Goal: Task Accomplishment & Management: Manage account settings

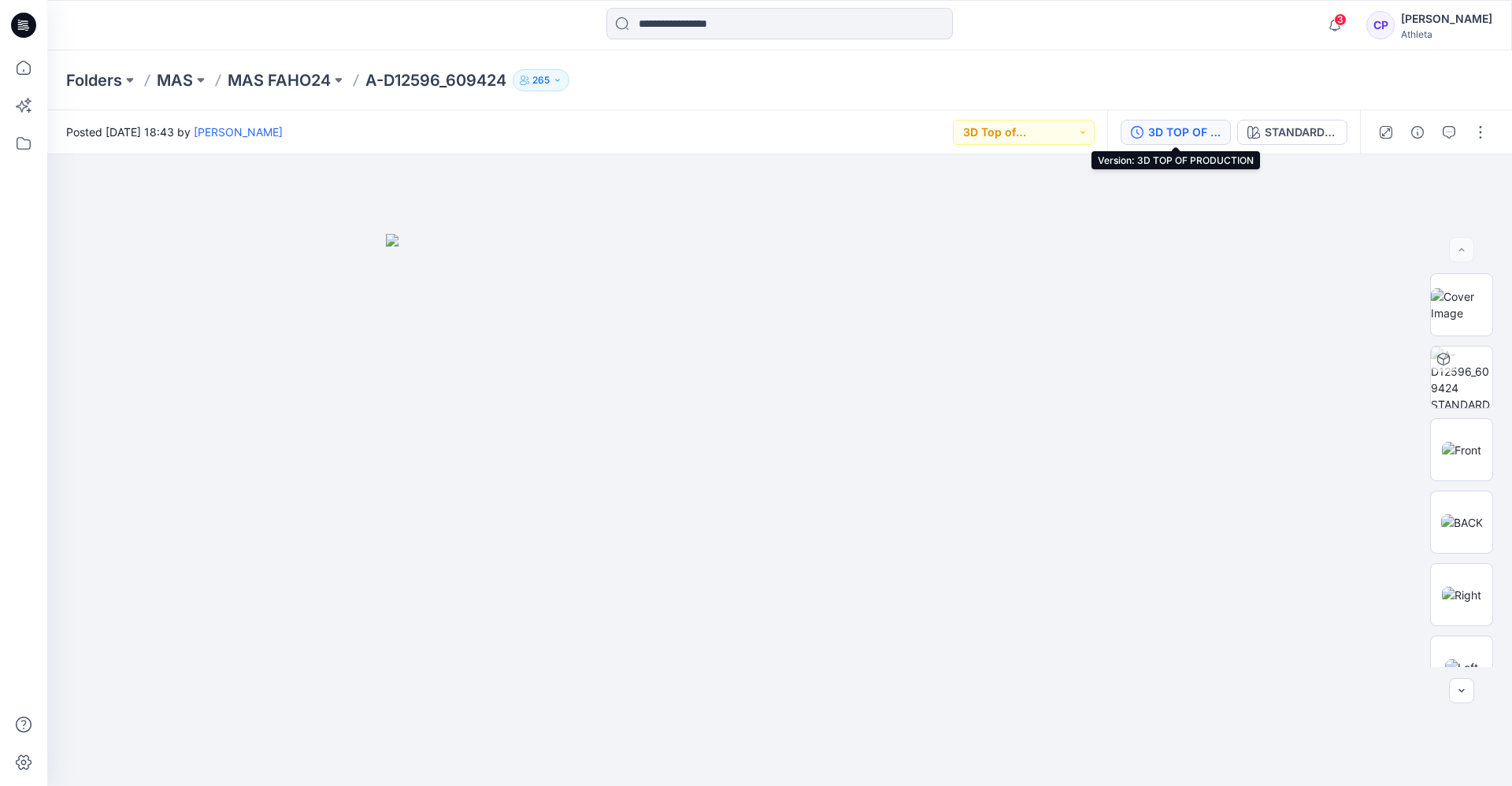
click at [1191, 144] on button "3D TOP OF PRODUCTION" at bounding box center [1176, 132] width 111 height 25
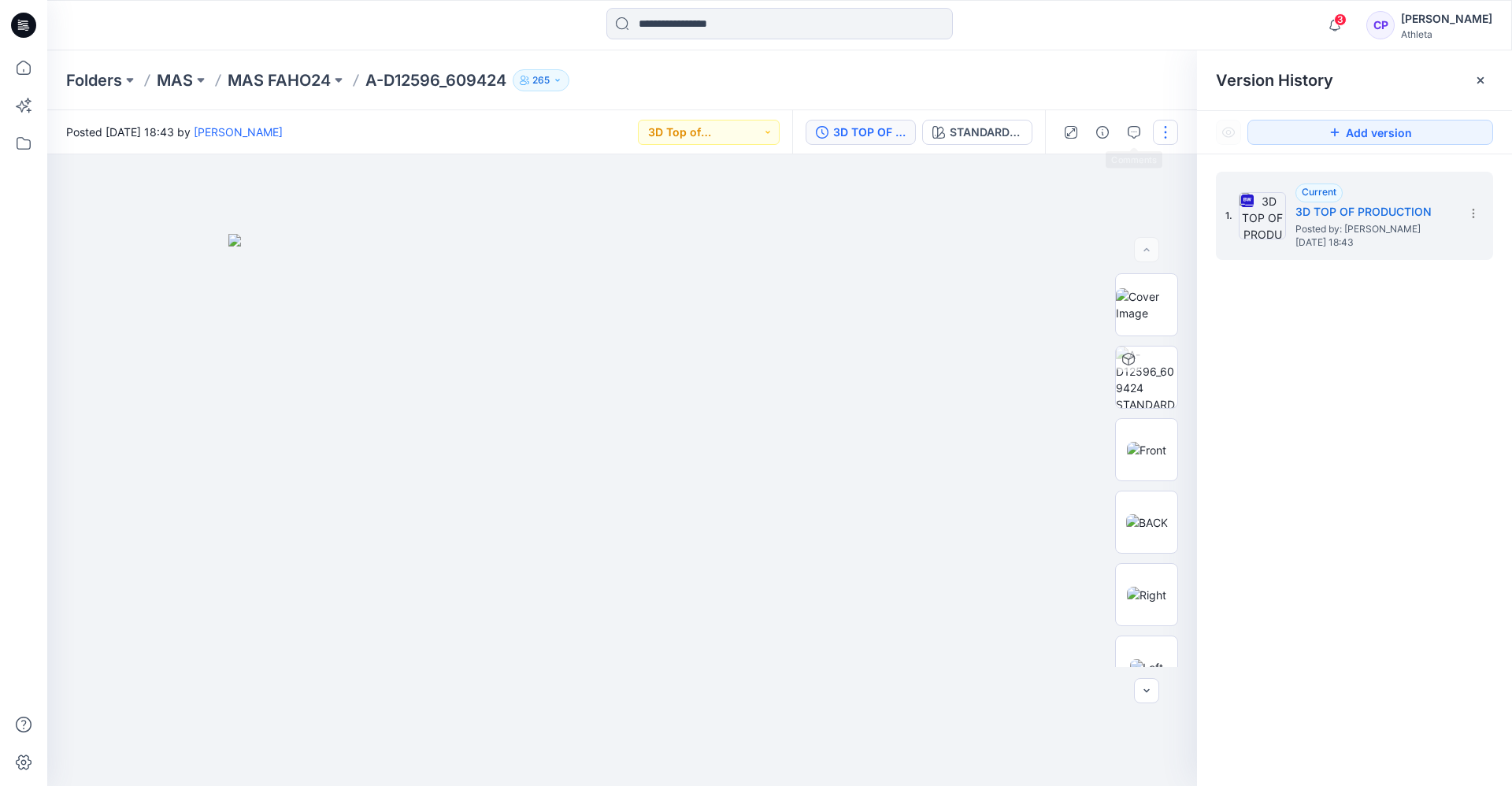
click at [1168, 131] on button "button" at bounding box center [1165, 132] width 25 height 25
click at [1104, 203] on button "Edit" at bounding box center [1098, 213] width 145 height 29
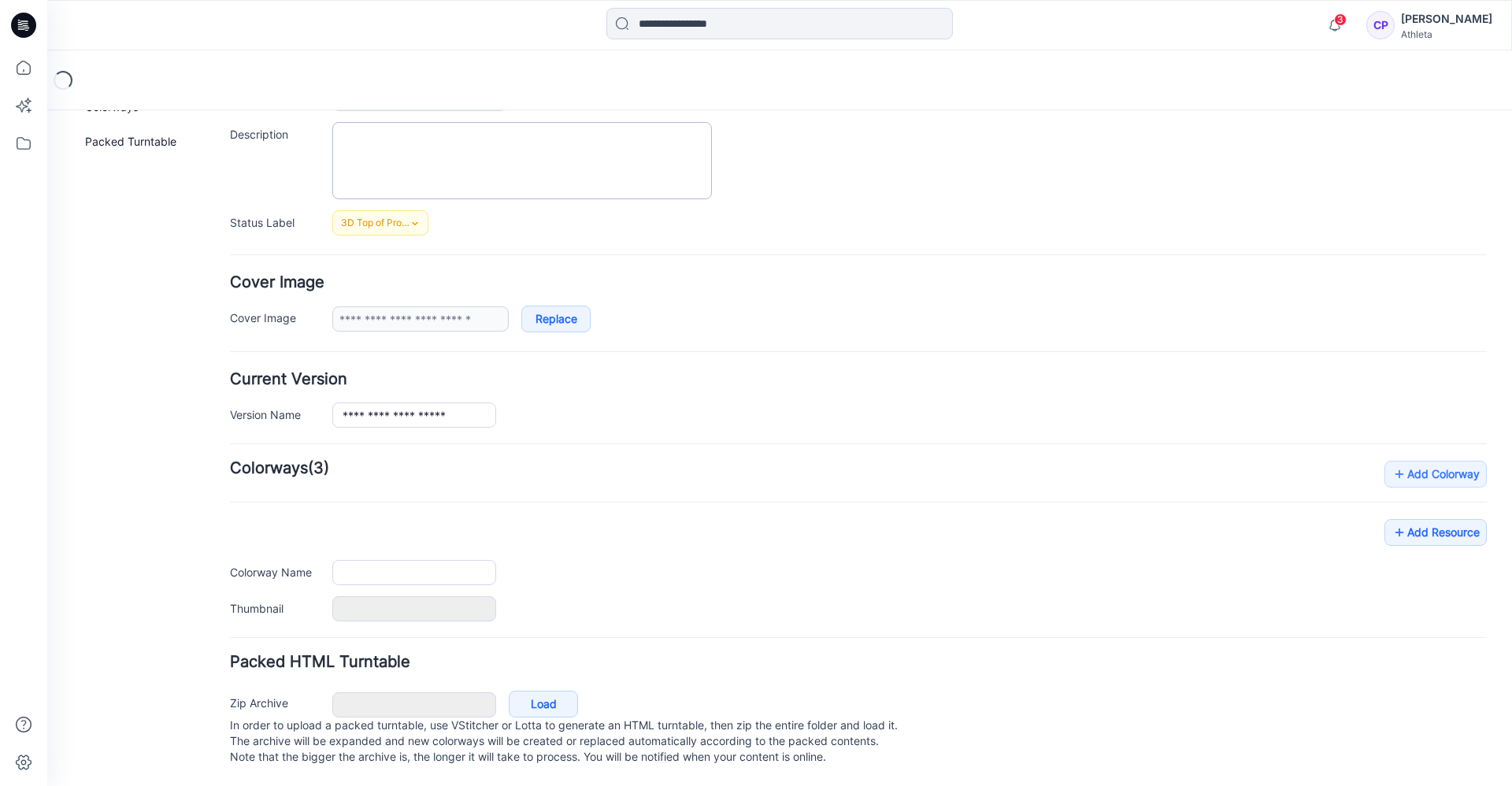
type input "**********"
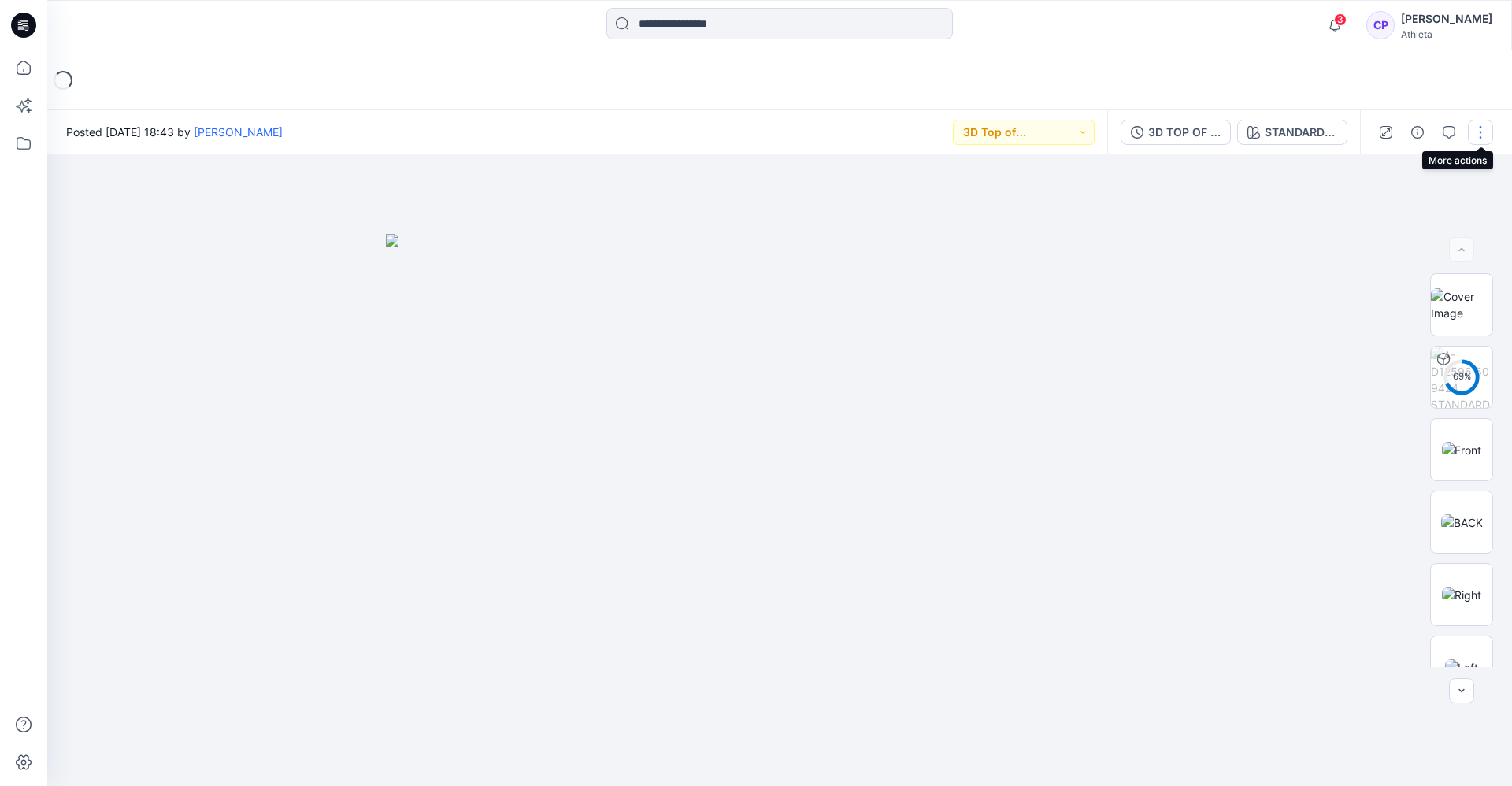
click at [1472, 129] on button "button" at bounding box center [1480, 132] width 25 height 25
click at [1368, 93] on div "Loading..." at bounding box center [779, 80] width 1464 height 60
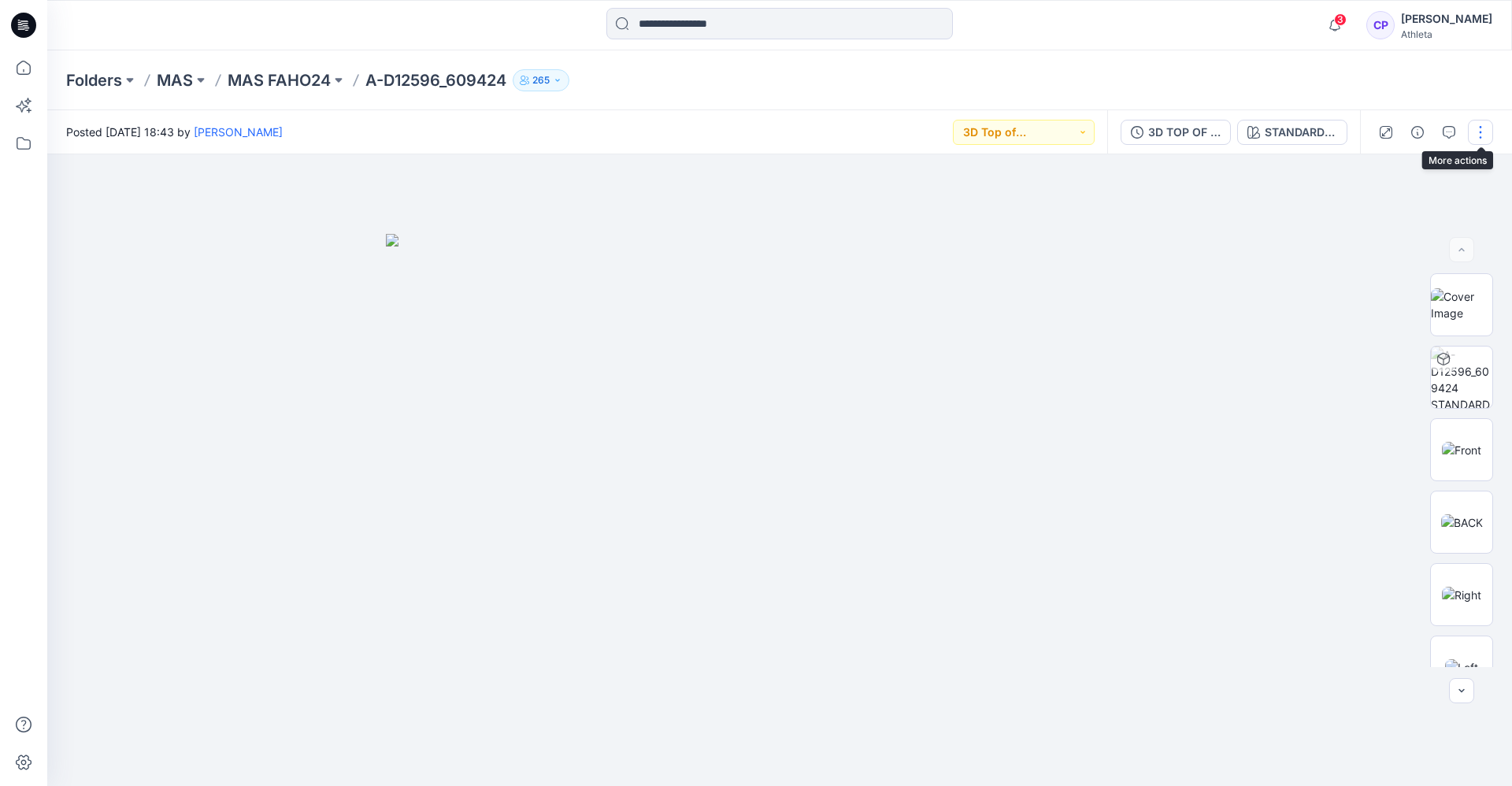
click at [1481, 122] on button "button" at bounding box center [1480, 132] width 25 height 25
click at [1391, 209] on button "Edit" at bounding box center [1413, 213] width 145 height 29
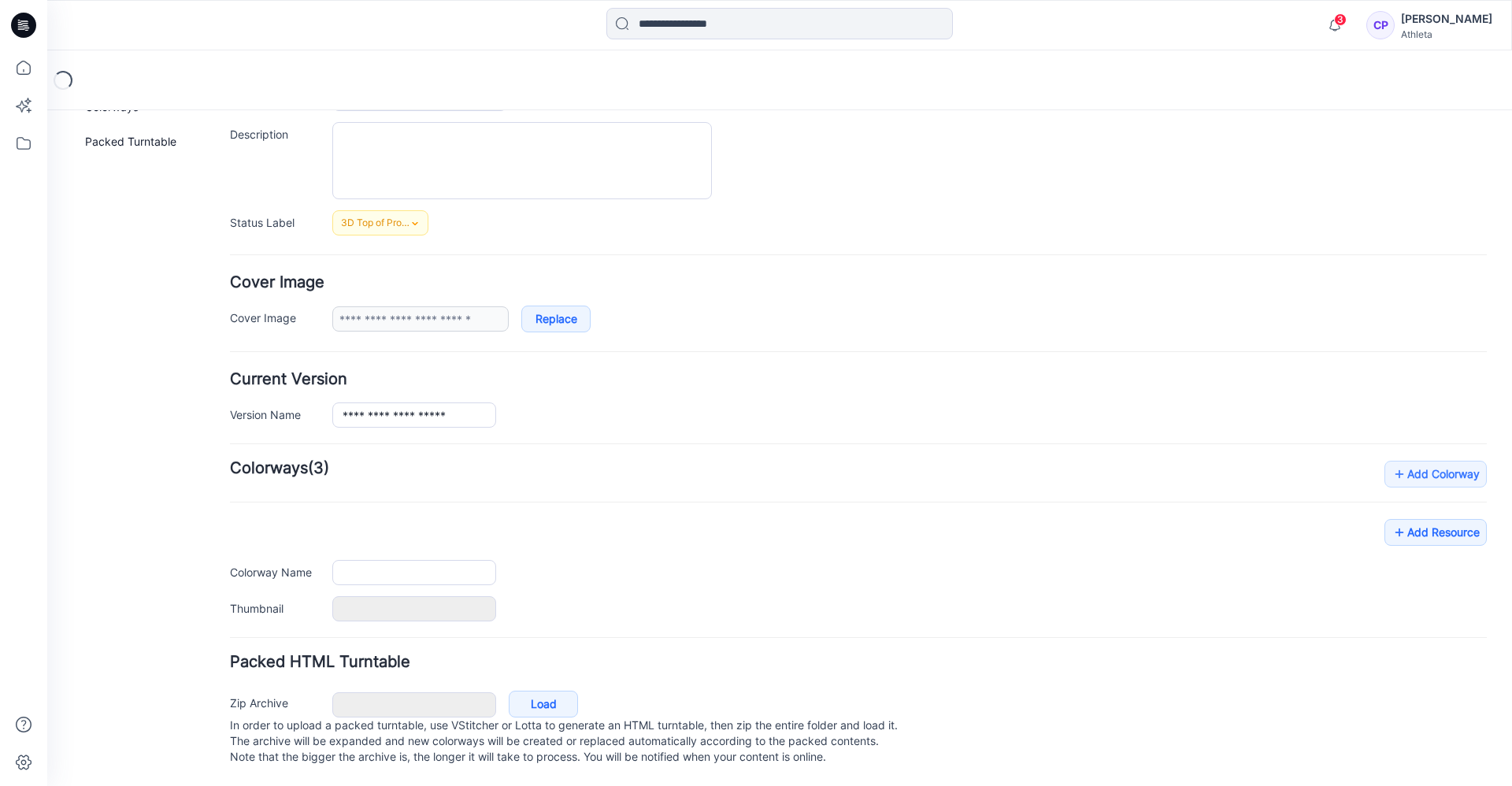
type input "**********"
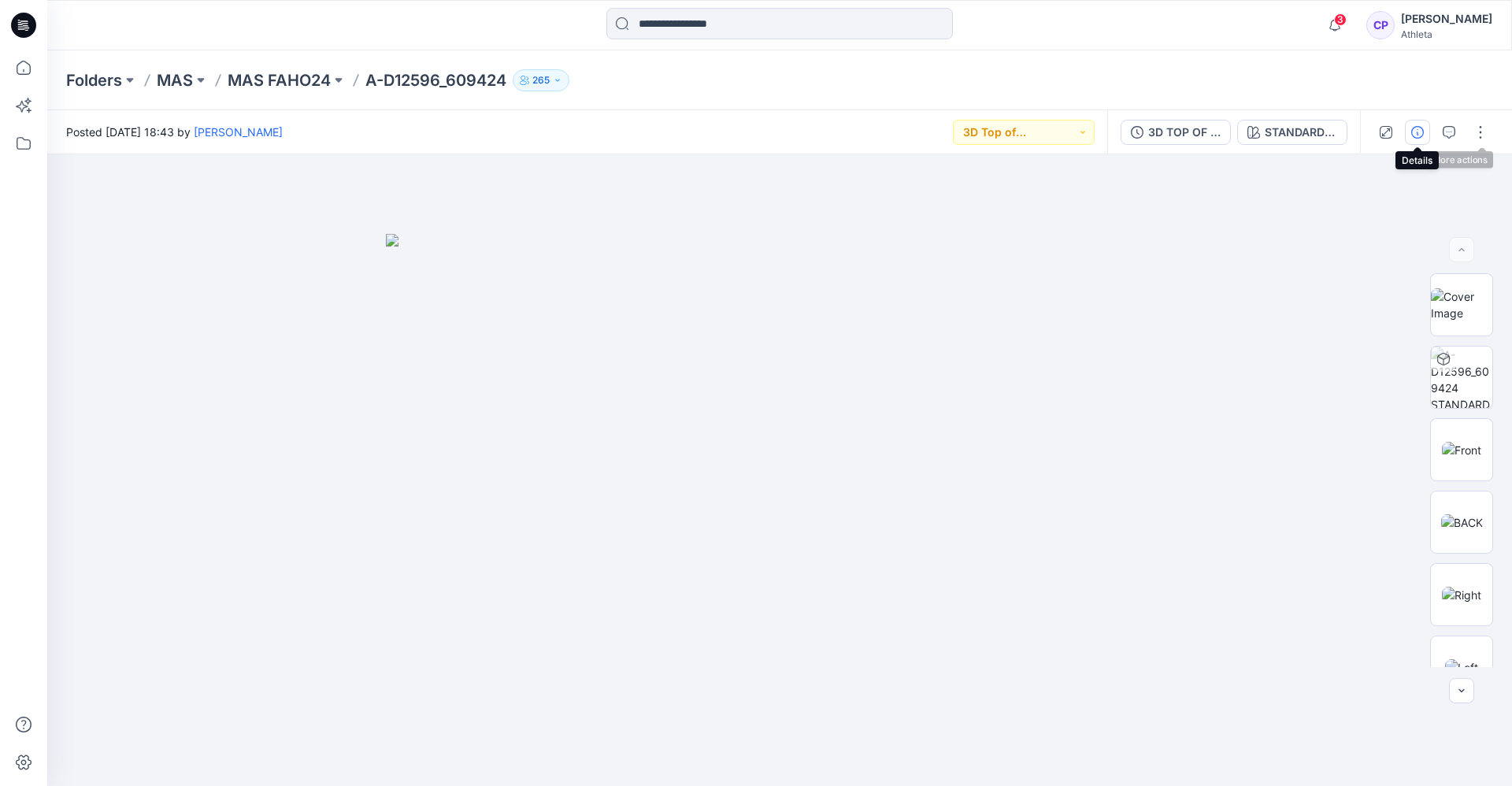
click at [1416, 141] on button "button" at bounding box center [1416, 132] width 25 height 25
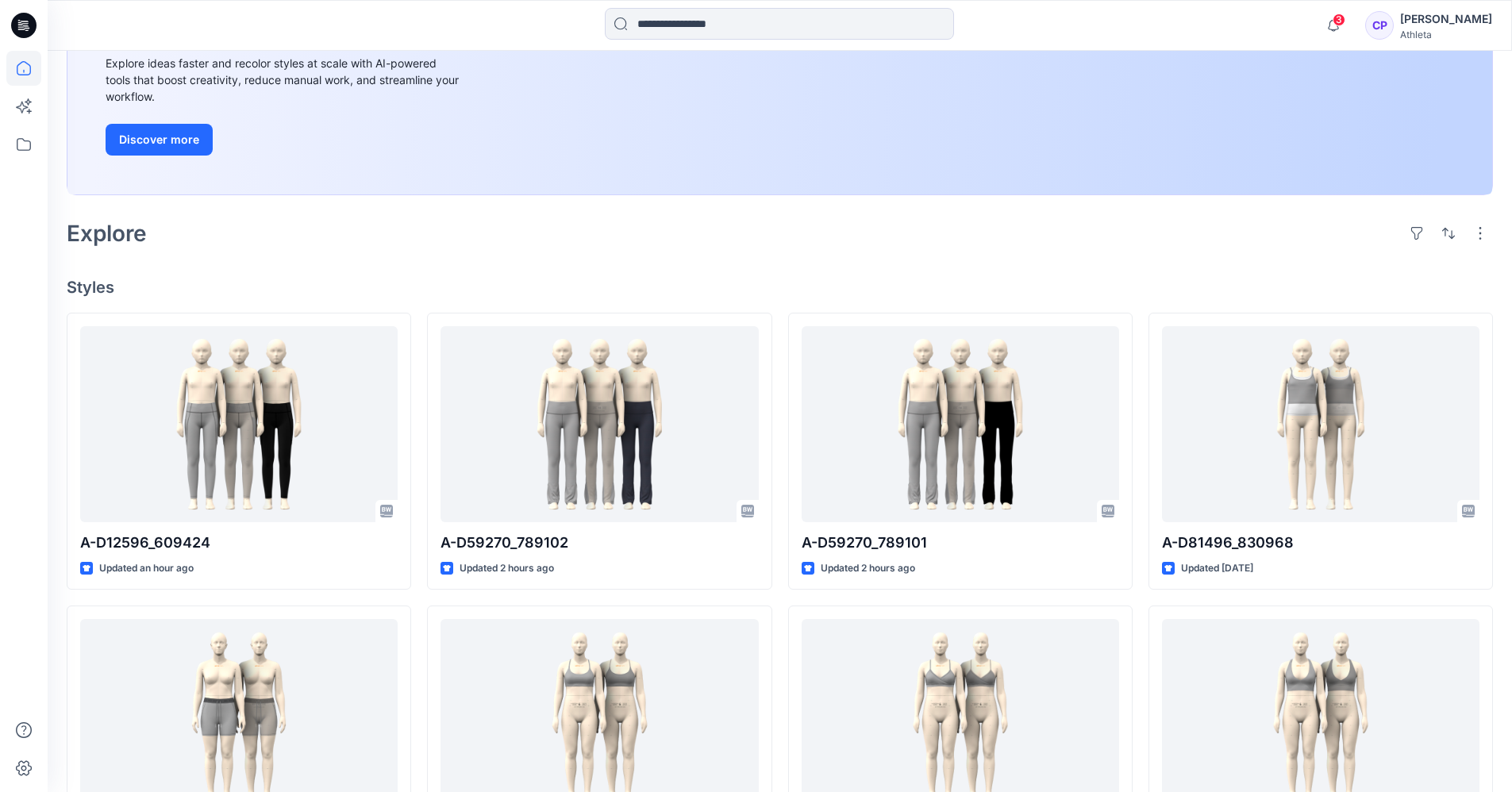
scroll to position [238, 0]
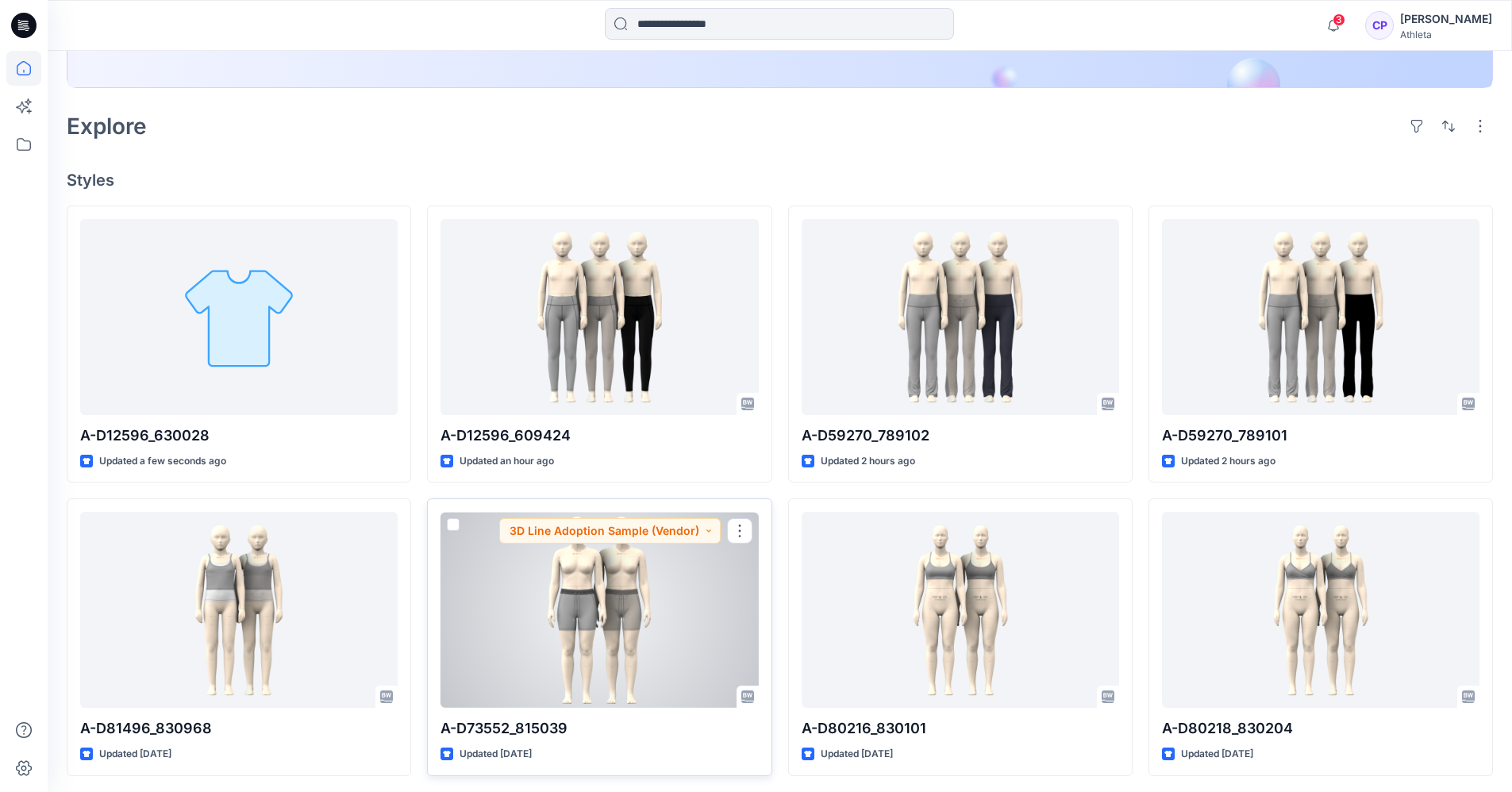
scroll to position [379, 0]
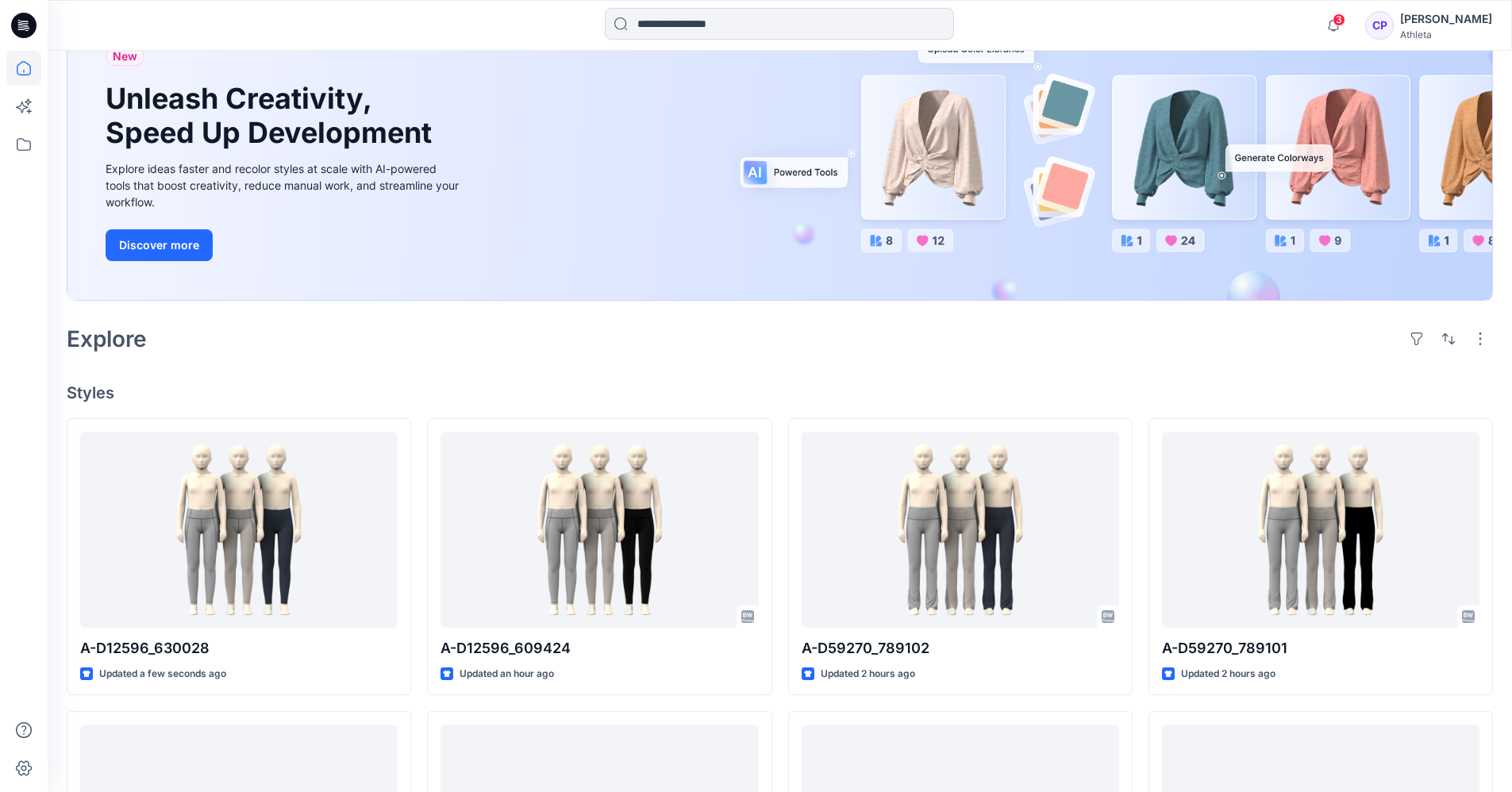
scroll to position [159, 0]
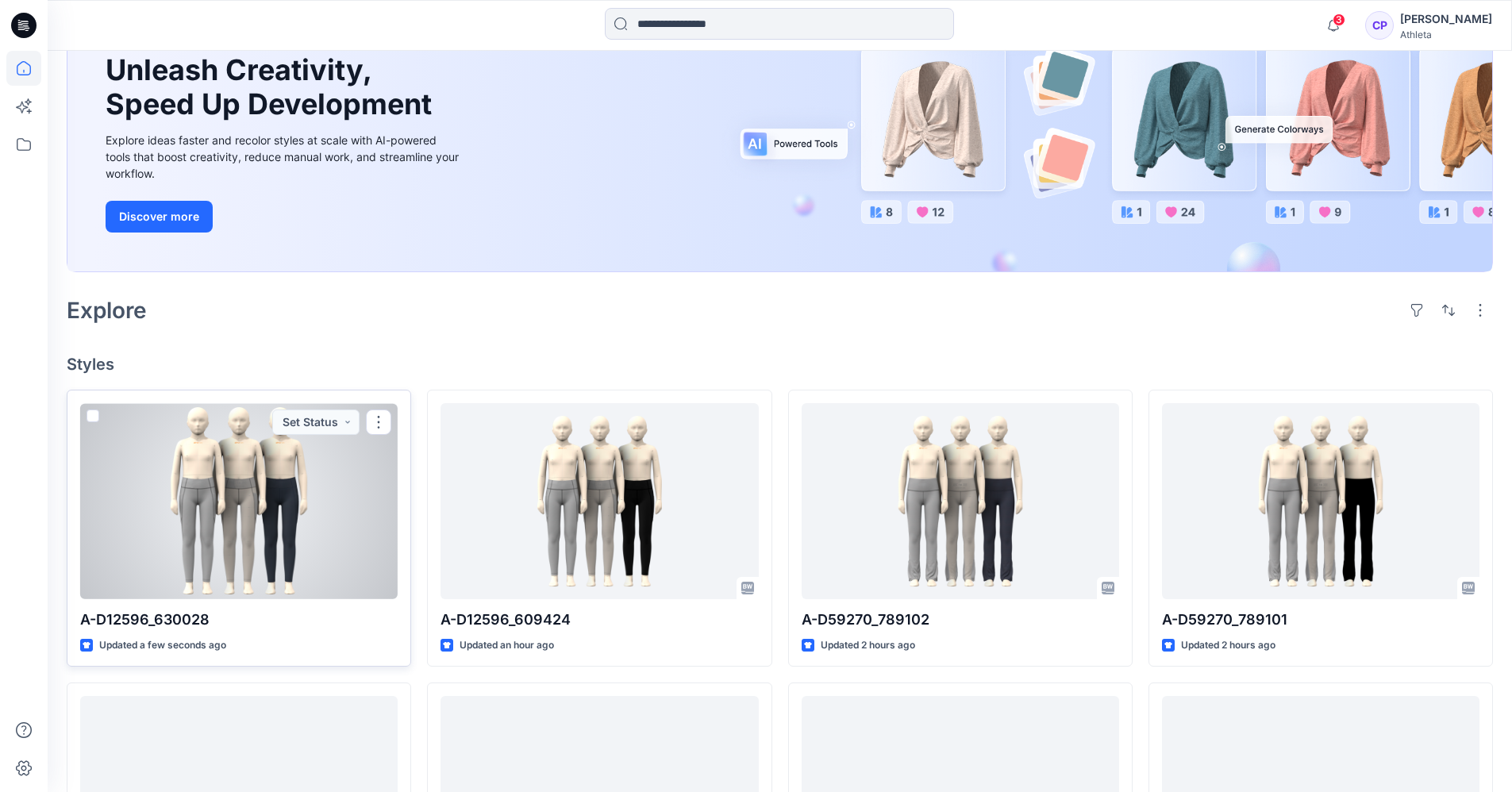
click at [239, 492] on div at bounding box center [239, 500] width 318 height 196
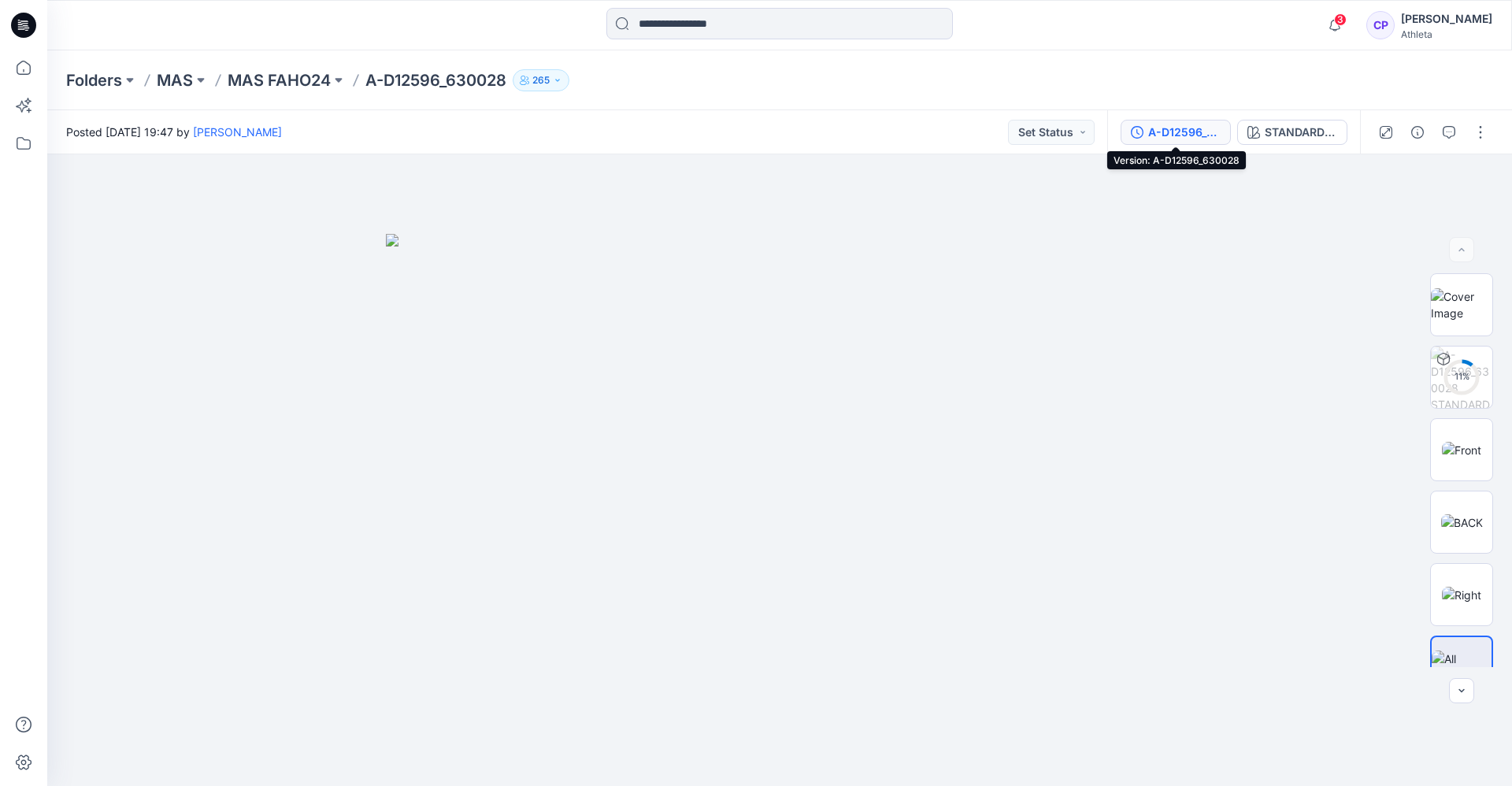
click at [1190, 127] on div "A-D12596_630028" at bounding box center [1184, 132] width 73 height 18
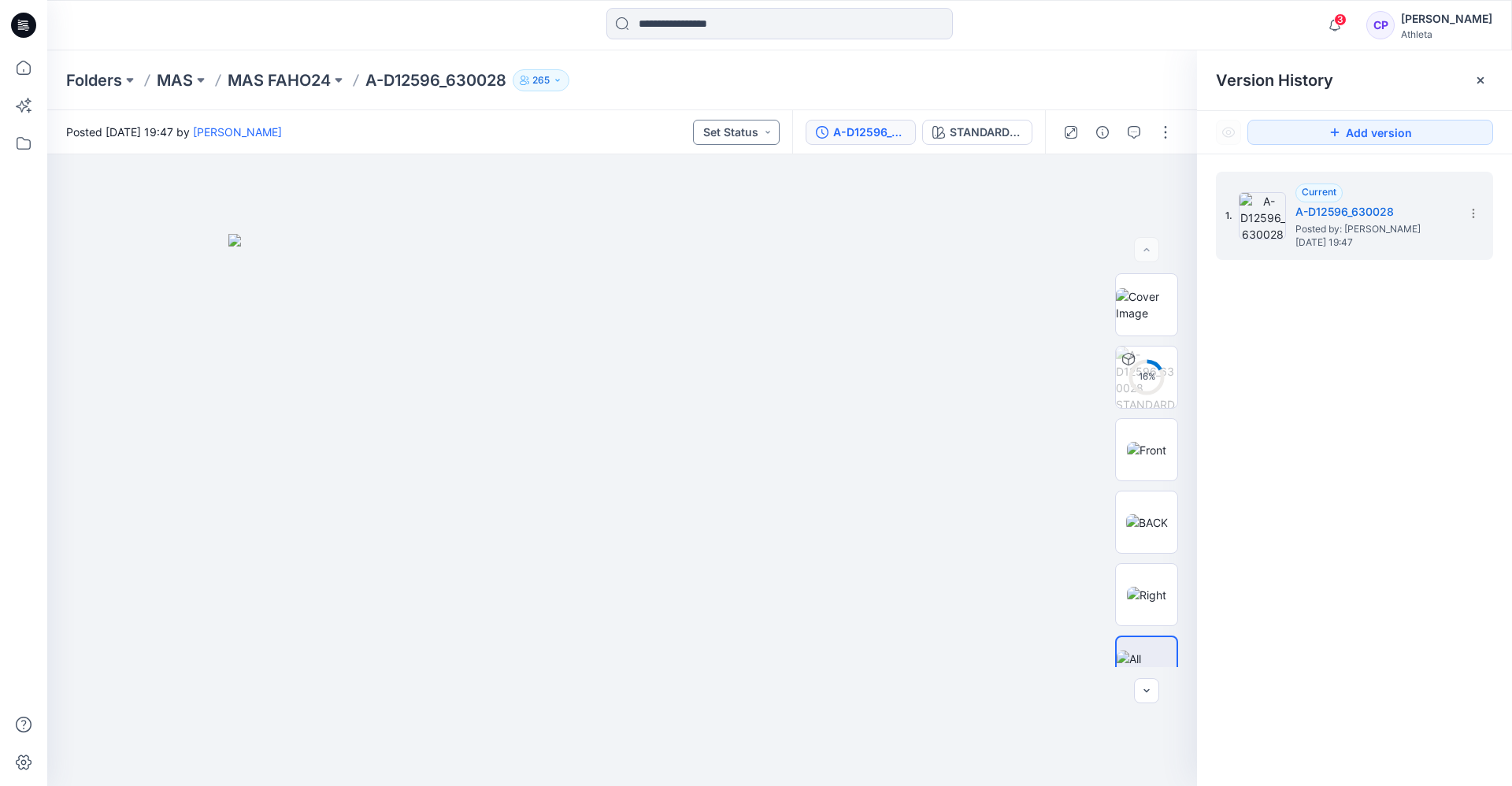
click at [739, 136] on button "Set Status" at bounding box center [736, 132] width 87 height 25
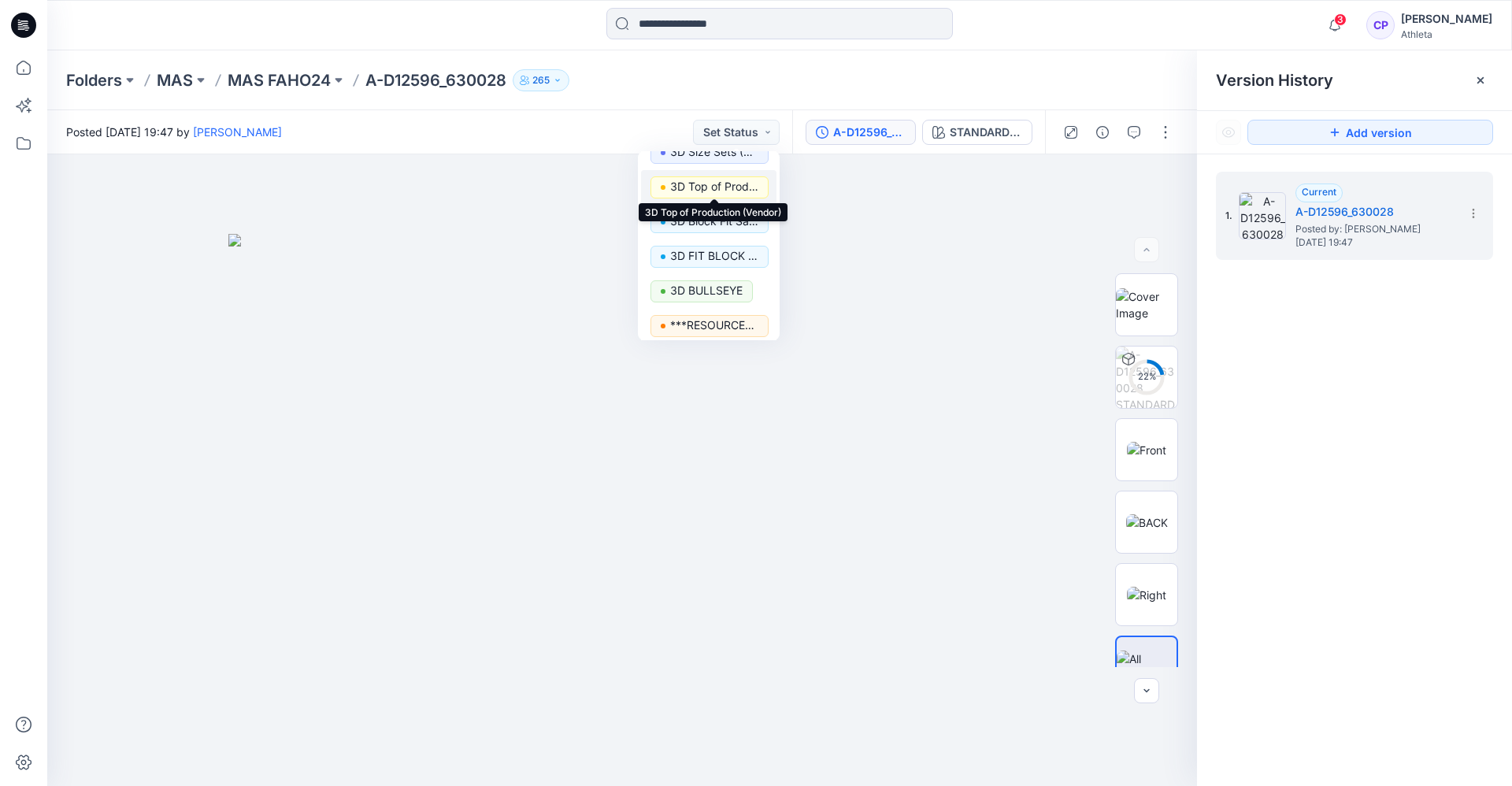
click at [714, 190] on p "3D Top of Production (Vendor)" at bounding box center [714, 186] width 88 height 20
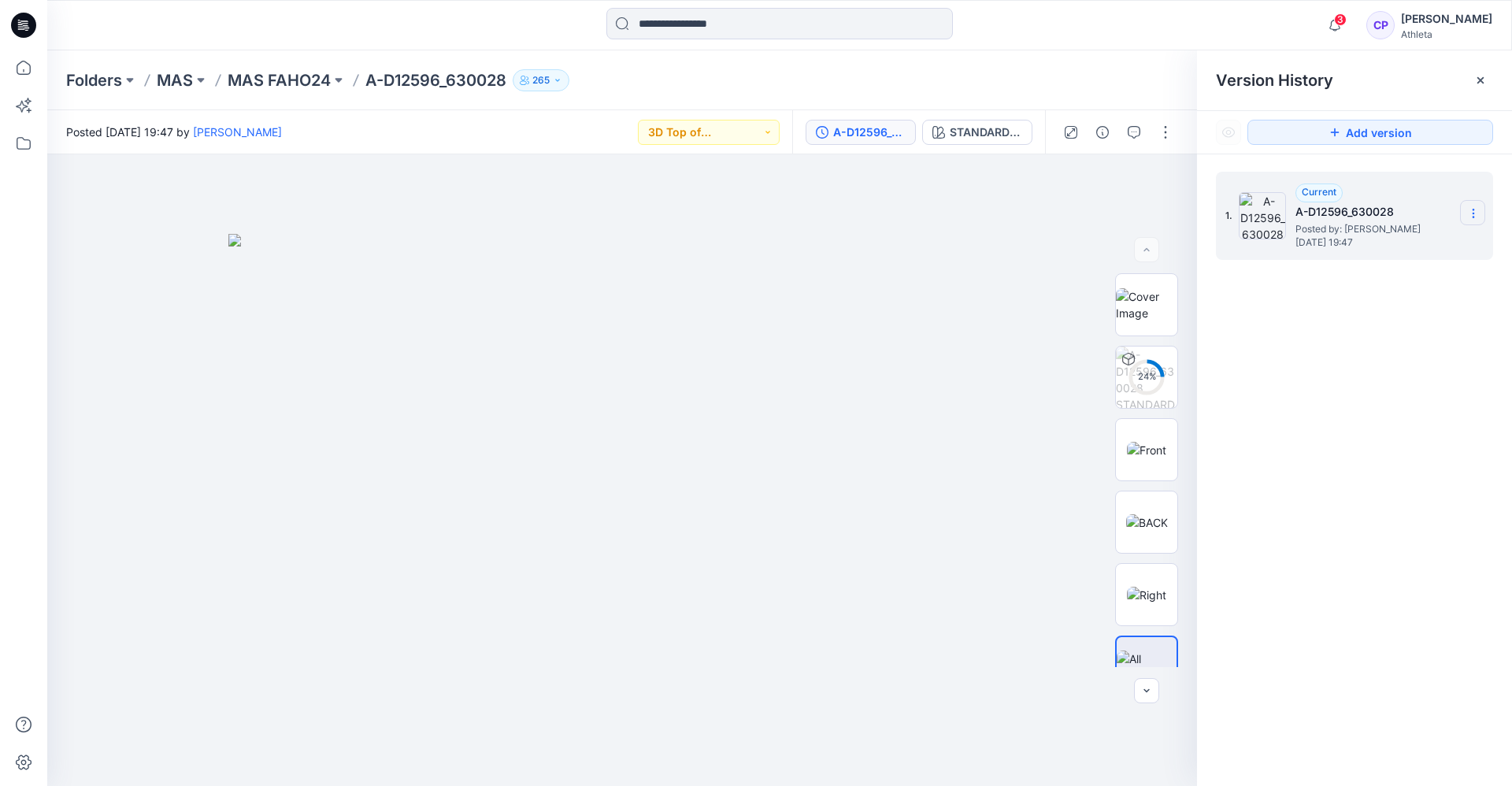
click at [1480, 210] on section at bounding box center [1471, 212] width 25 height 25
click at [1383, 277] on span "Rename Version" at bounding box center [1368, 276] width 82 height 19
type input "**********"
click at [1391, 423] on div "1. Current A-D12596_630028 Posted by: Chandula Pathirana Wednesday, August 20, …" at bounding box center [1354, 481] width 315 height 654
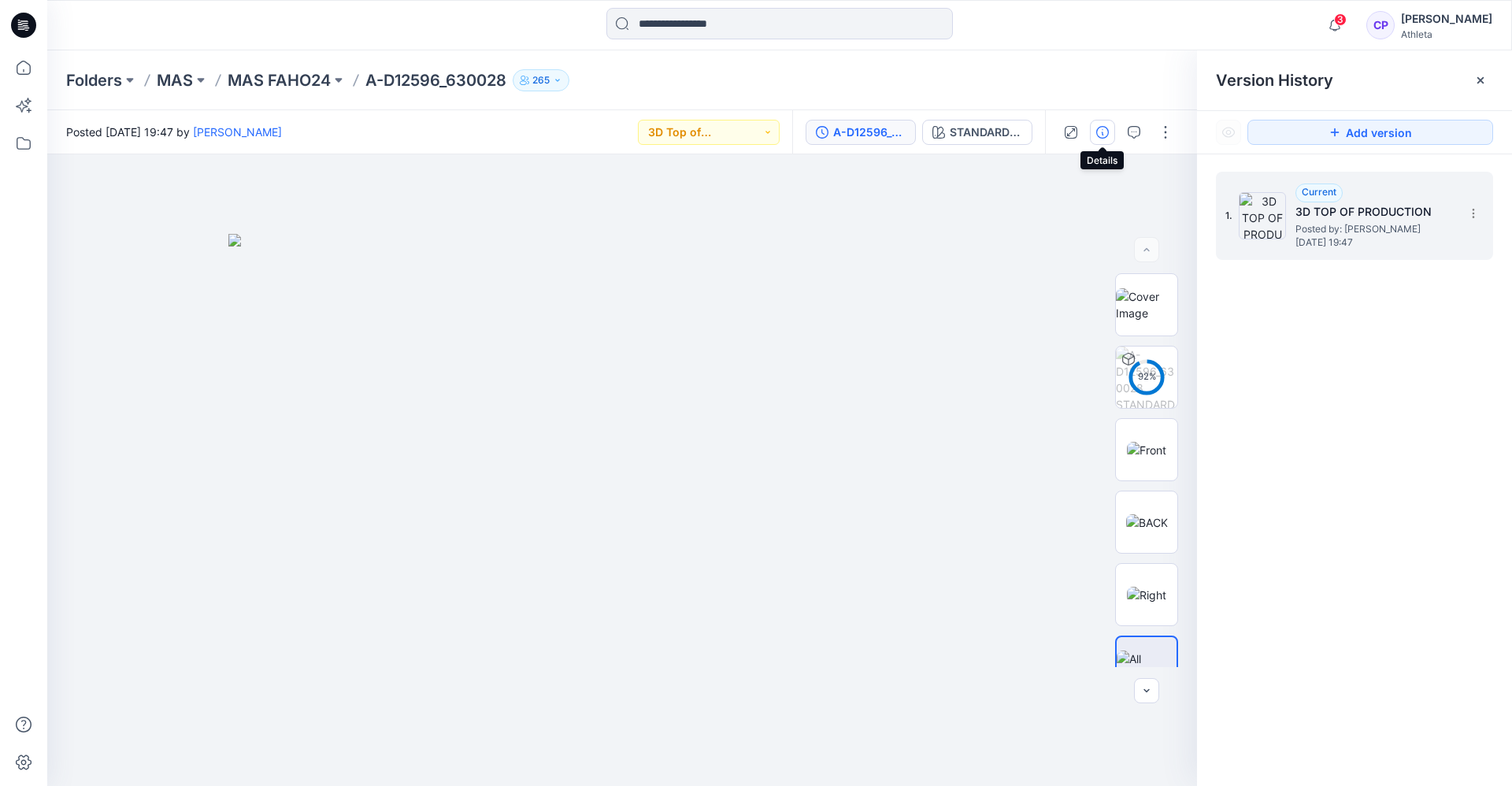
click at [1107, 138] on button "button" at bounding box center [1102, 132] width 25 height 25
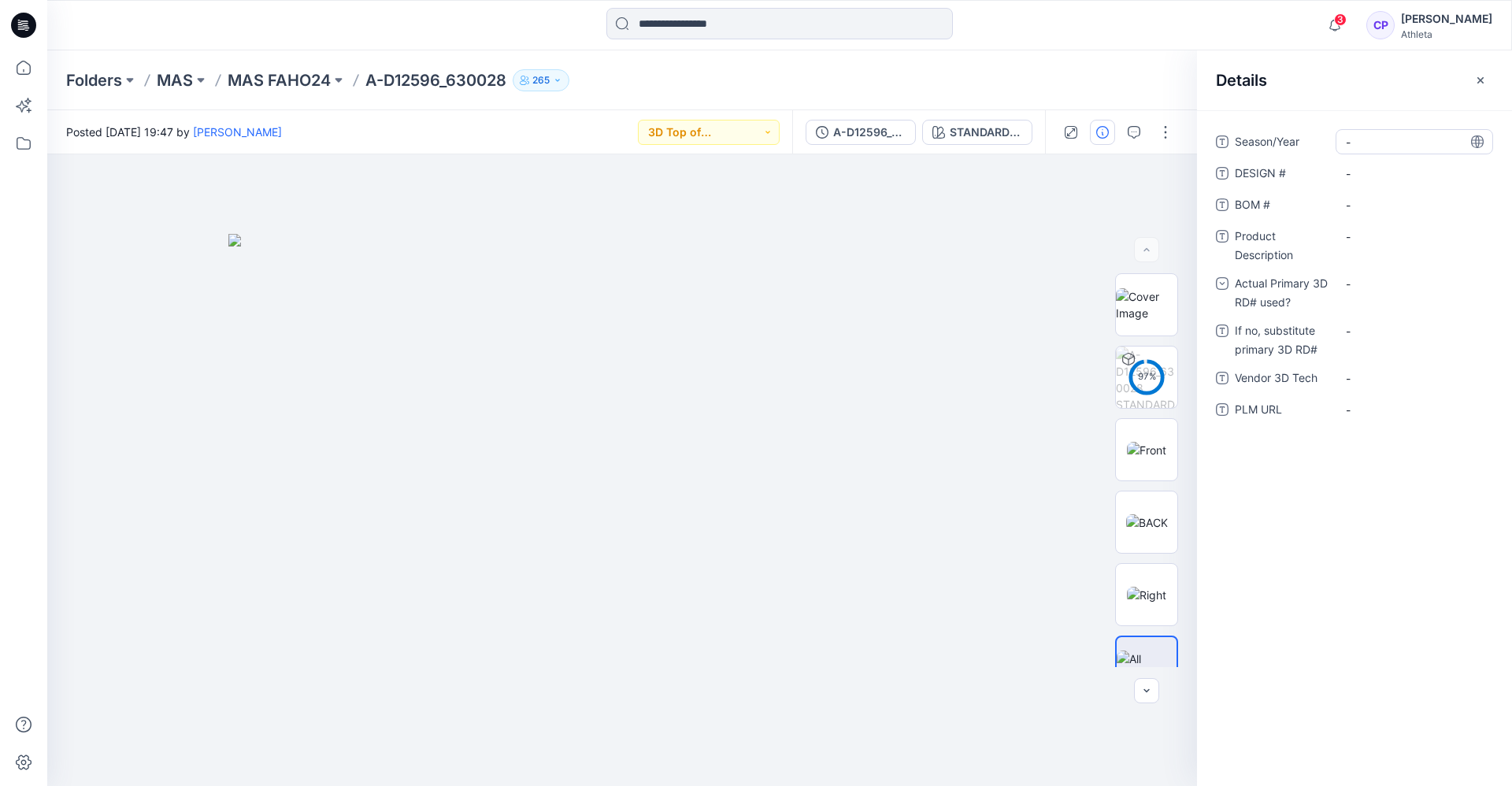
click at [1363, 142] on span "-" at bounding box center [1413, 142] width 137 height 17
type textarea "*********"
click at [1377, 157] on div "Season/Year Fall 2024 DESIGN # - BOM # - Product Description - Actual Primary 3…" at bounding box center [1354, 285] width 277 height 311
click at [1366, 174] on \ "-" at bounding box center [1413, 173] width 137 height 17
click at [1378, 170] on \ "-" at bounding box center [1413, 173] width 137 height 17
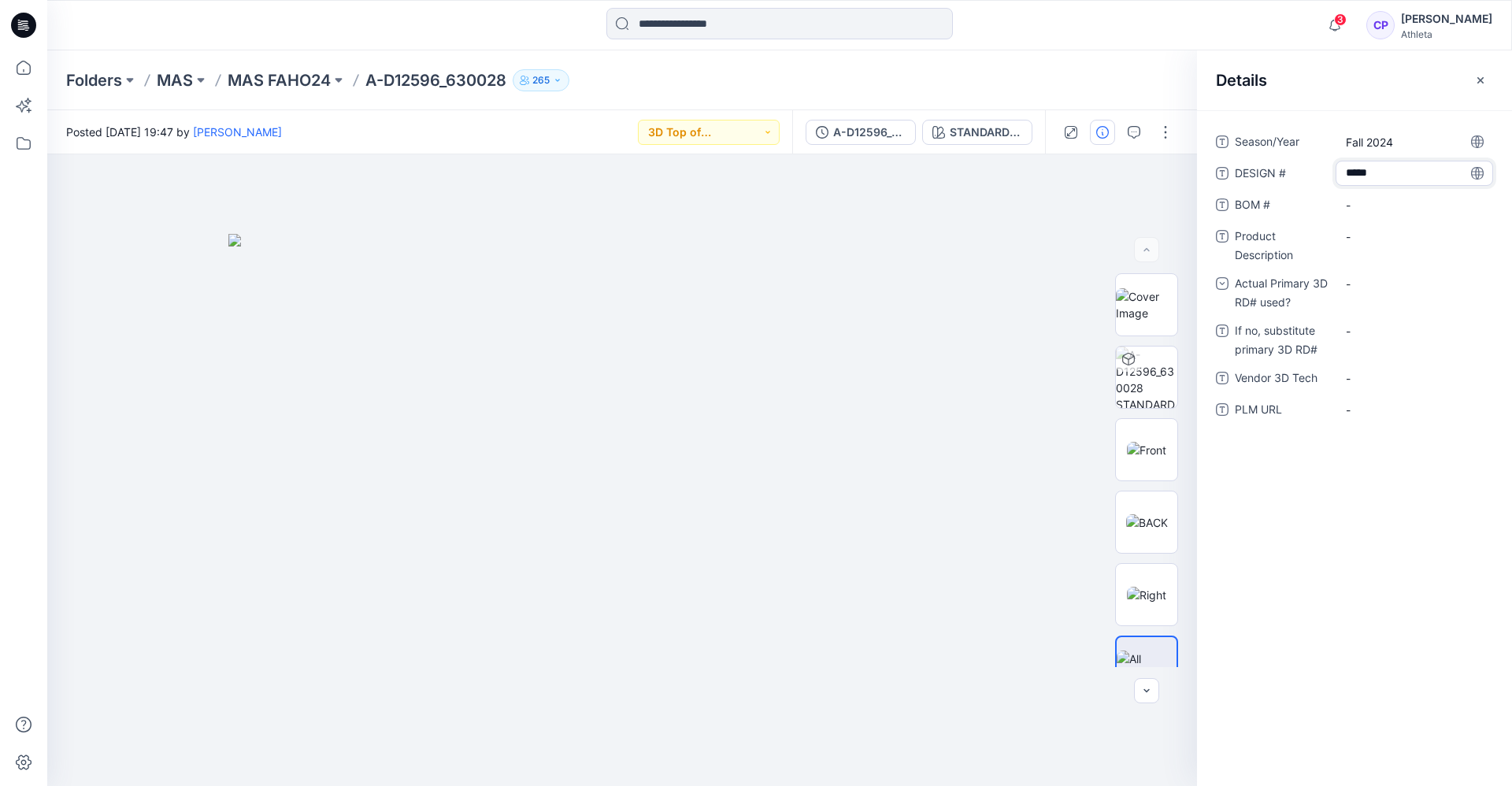
type textarea "******"
click at [1393, 208] on \ "-" at bounding box center [1413, 205] width 137 height 17
type textarea "******"
click at [1376, 241] on Description "-" at bounding box center [1413, 237] width 137 height 17
click at [1355, 244] on Description "-" at bounding box center [1413, 237] width 137 height 17
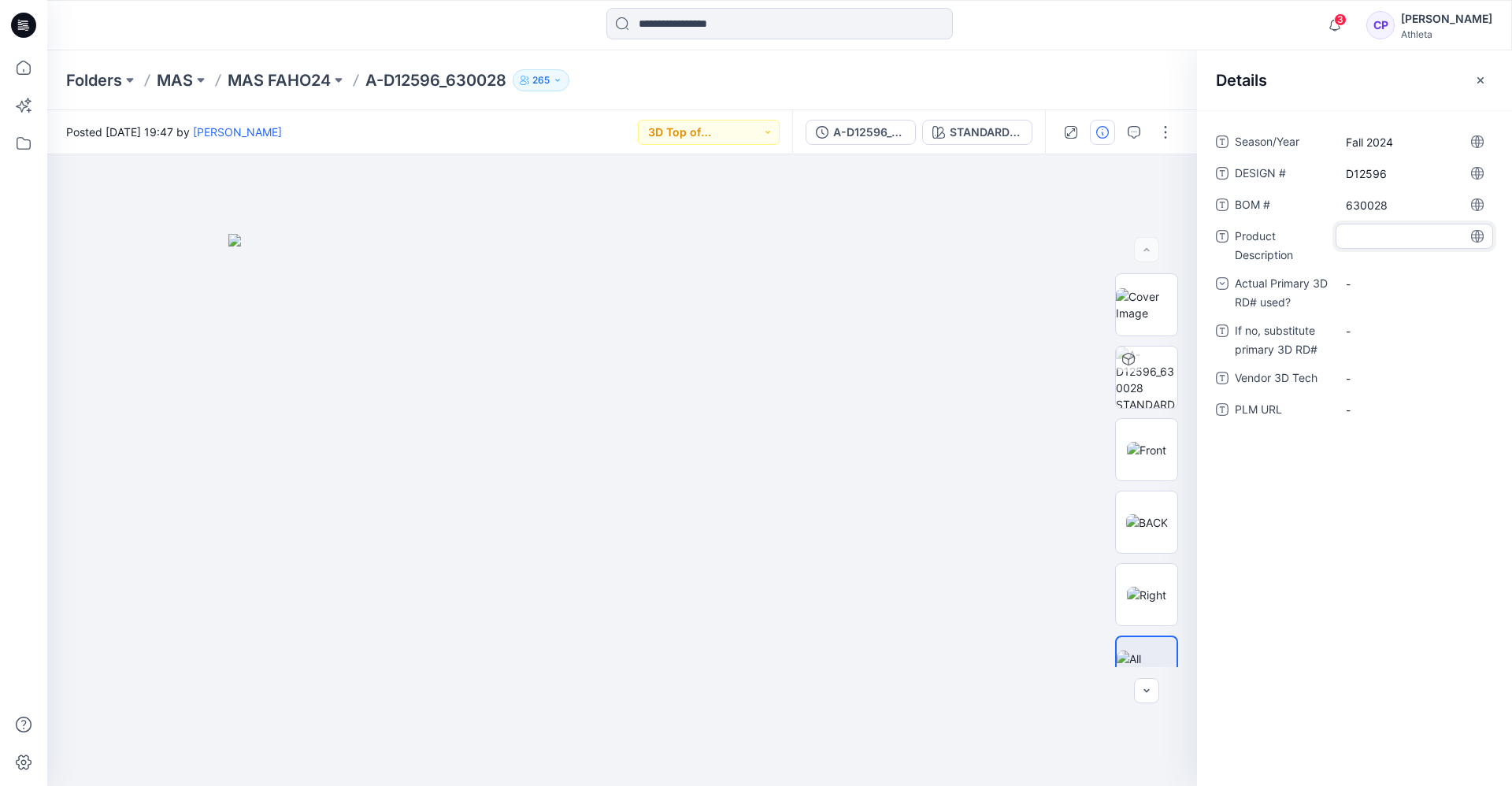
type textarea "**********"
click at [1381, 291] on div "-" at bounding box center [1413, 293] width 158 height 25
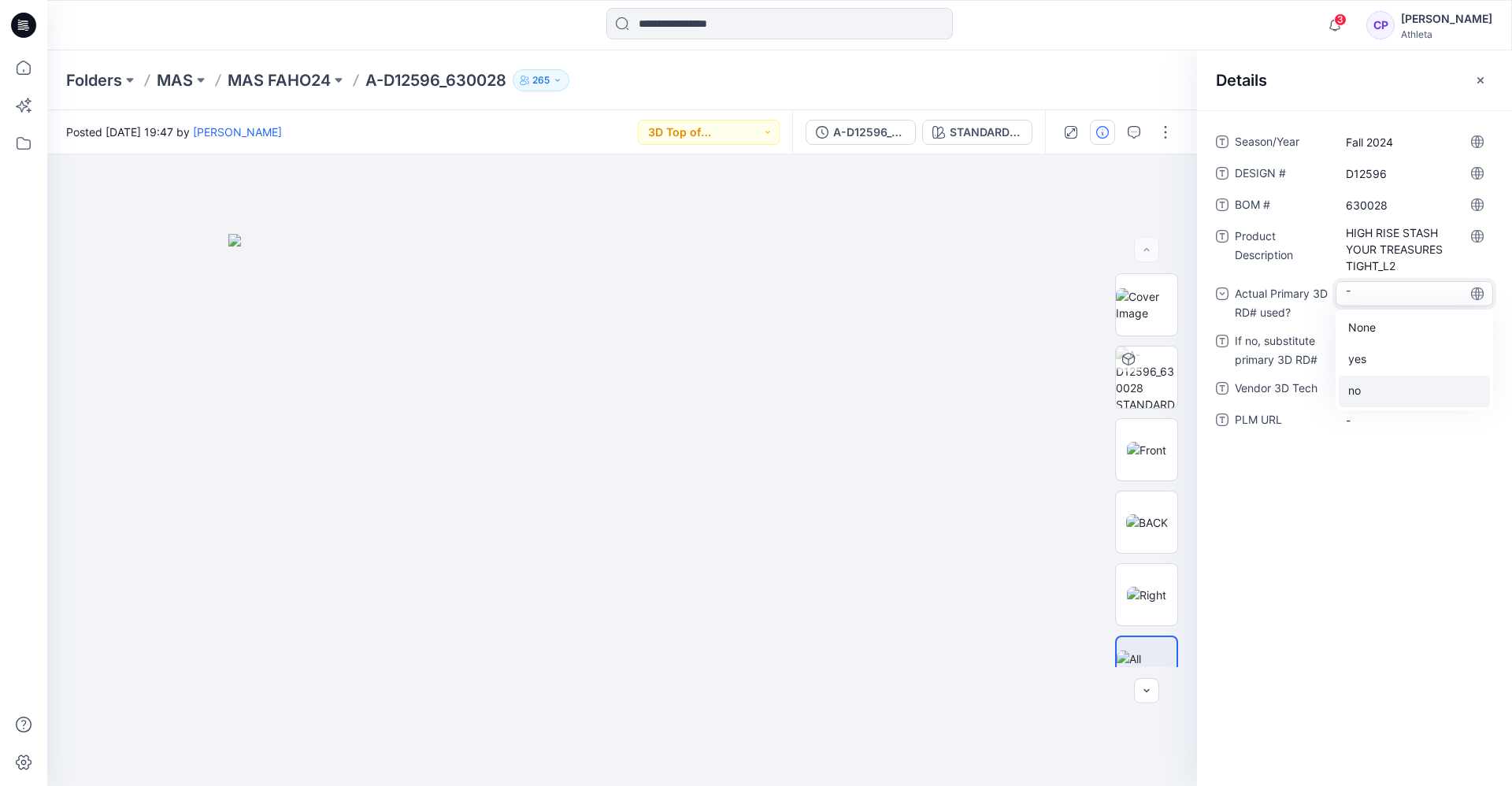
click at [1365, 385] on div "no" at bounding box center [1414, 392] width 151 height 31
click at [1348, 346] on RD\ "-" at bounding box center [1413, 341] width 137 height 17
click at [1357, 344] on RD\ "-" at bounding box center [1413, 341] width 137 height 17
type textarea "********"
click at [1396, 381] on Tech "-" at bounding box center [1413, 389] width 137 height 17
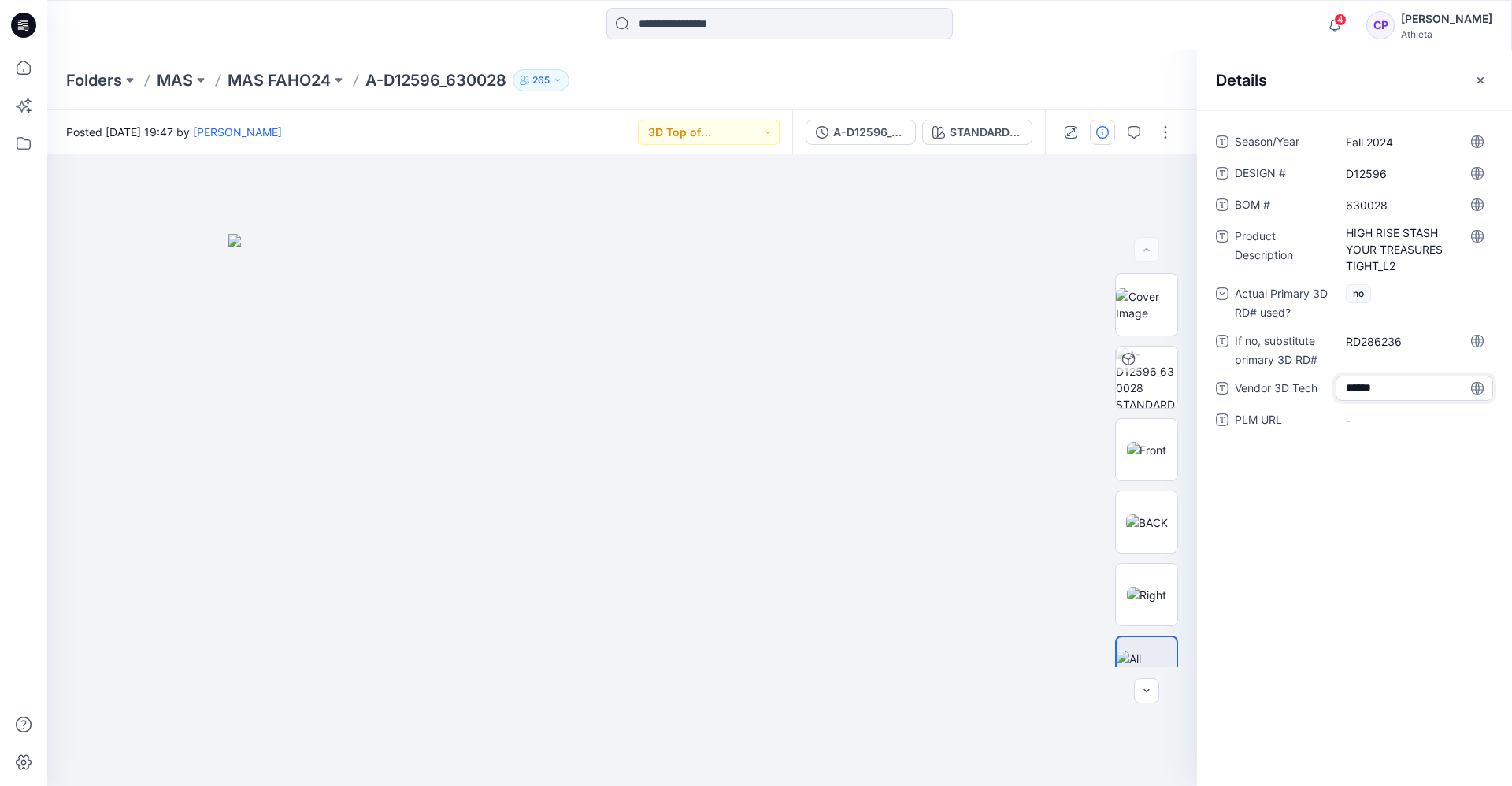
type textarea "*******"
click at [1323, 546] on div "Season/Year Fall 2024 DESIGN # D12596 BOM # 630028 Product Description HIGH RIS…" at bounding box center [1354, 448] width 315 height 675
click at [1161, 130] on button "button" at bounding box center [1165, 132] width 25 height 25
click at [1080, 217] on button "Edit" at bounding box center [1098, 213] width 145 height 29
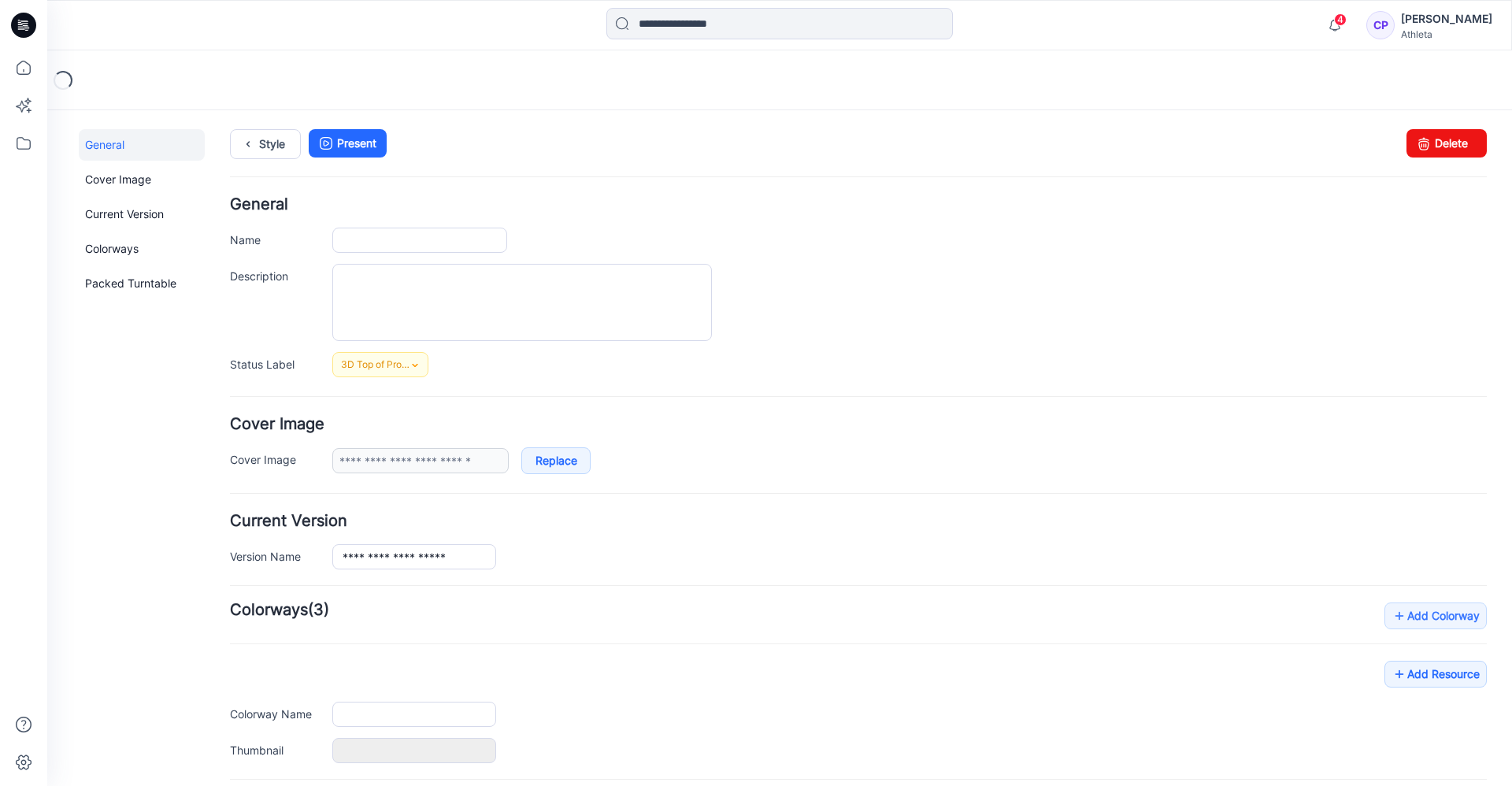
type input "**********"
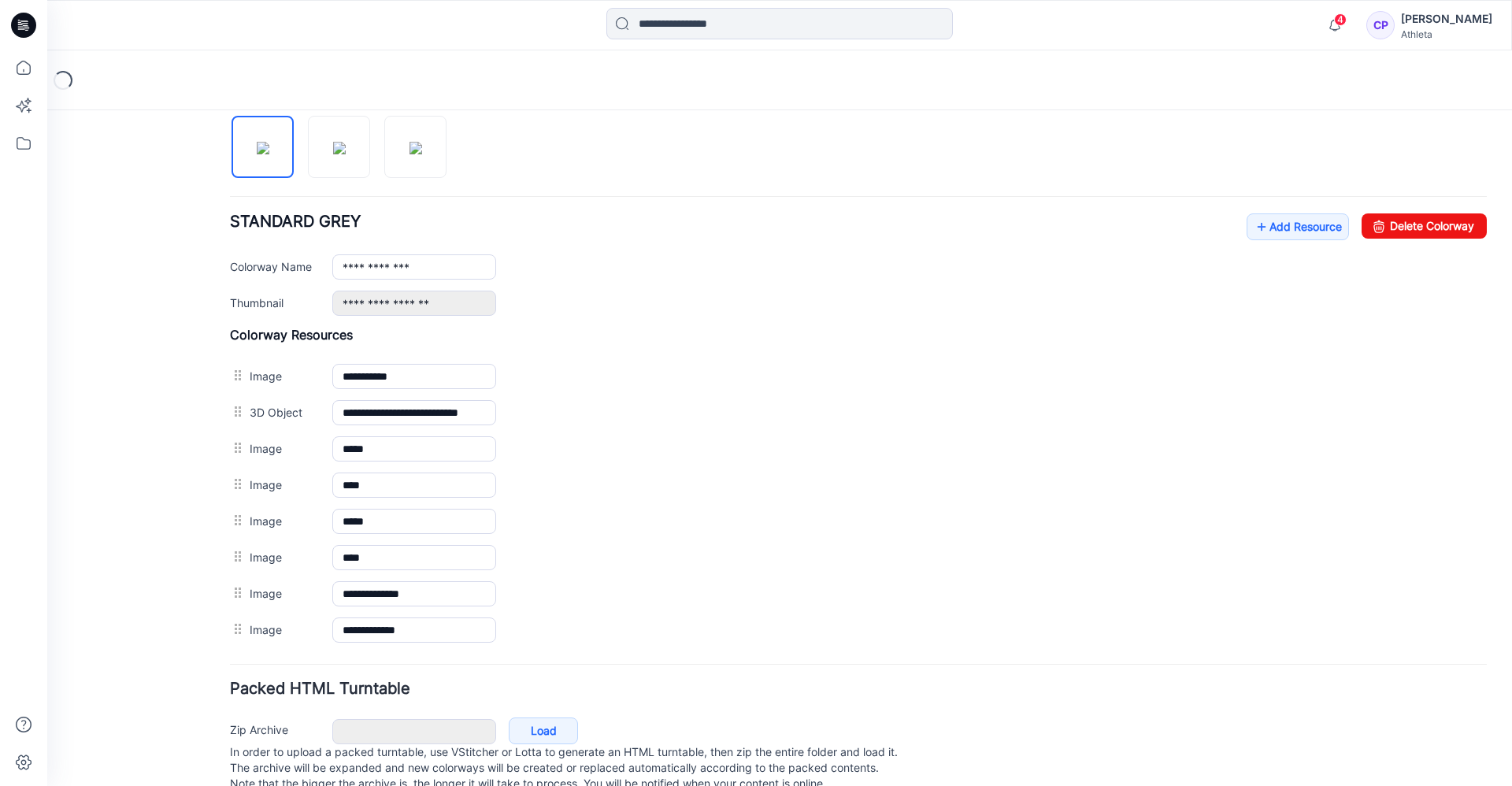
scroll to position [551, 0]
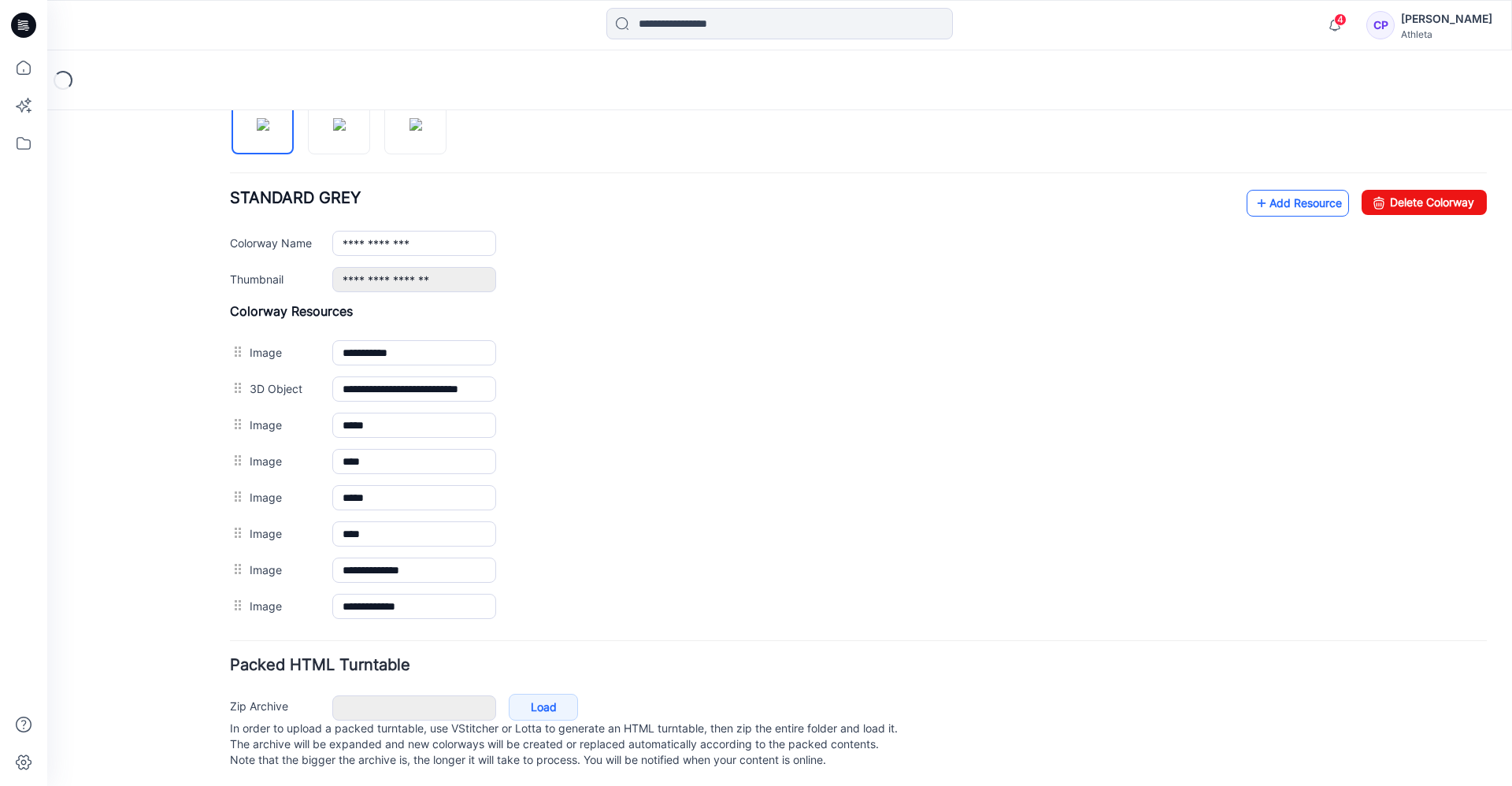
click at [1284, 195] on link "Add Resource" at bounding box center [1297, 203] width 102 height 27
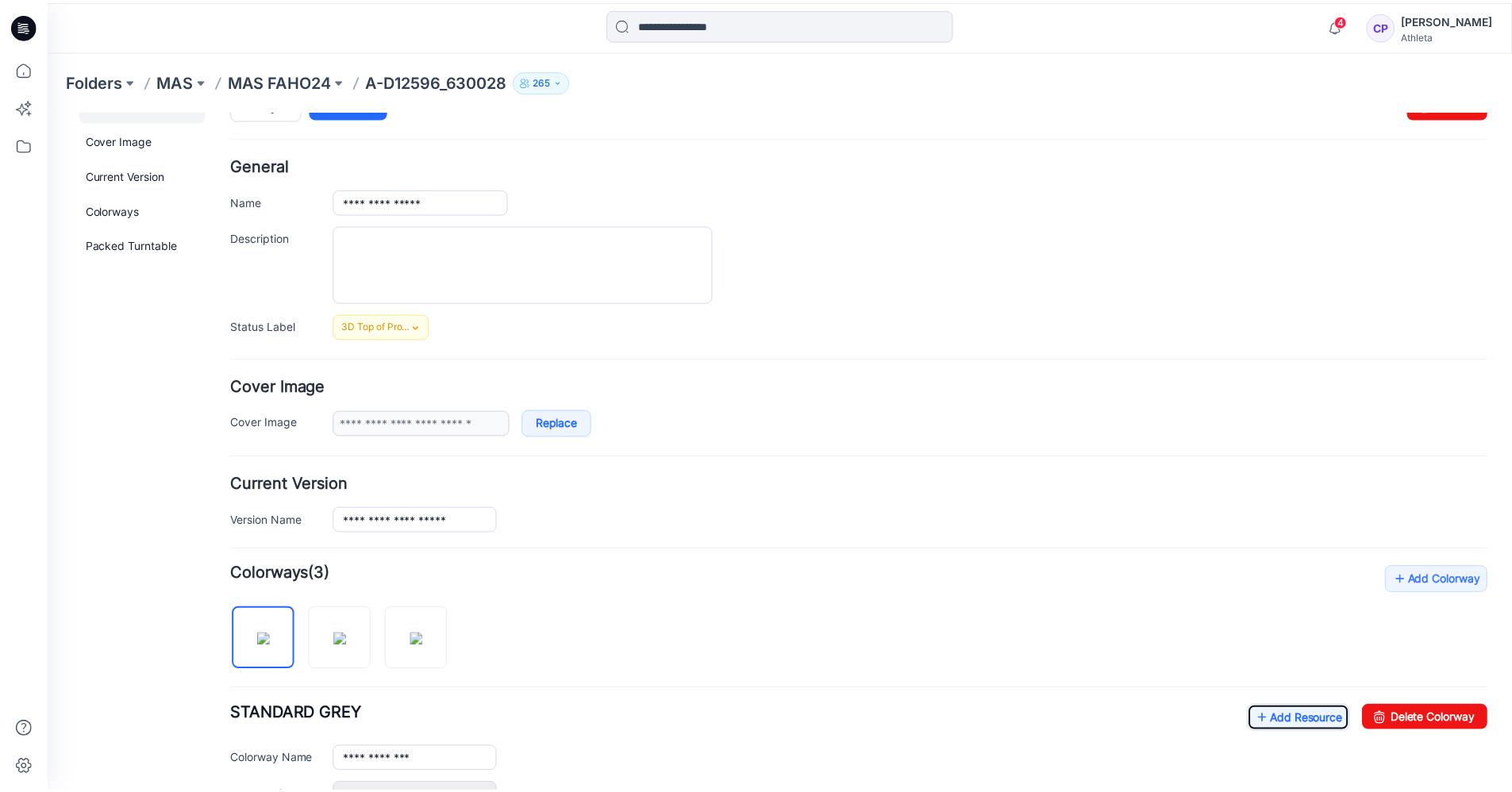
scroll to position [0, 0]
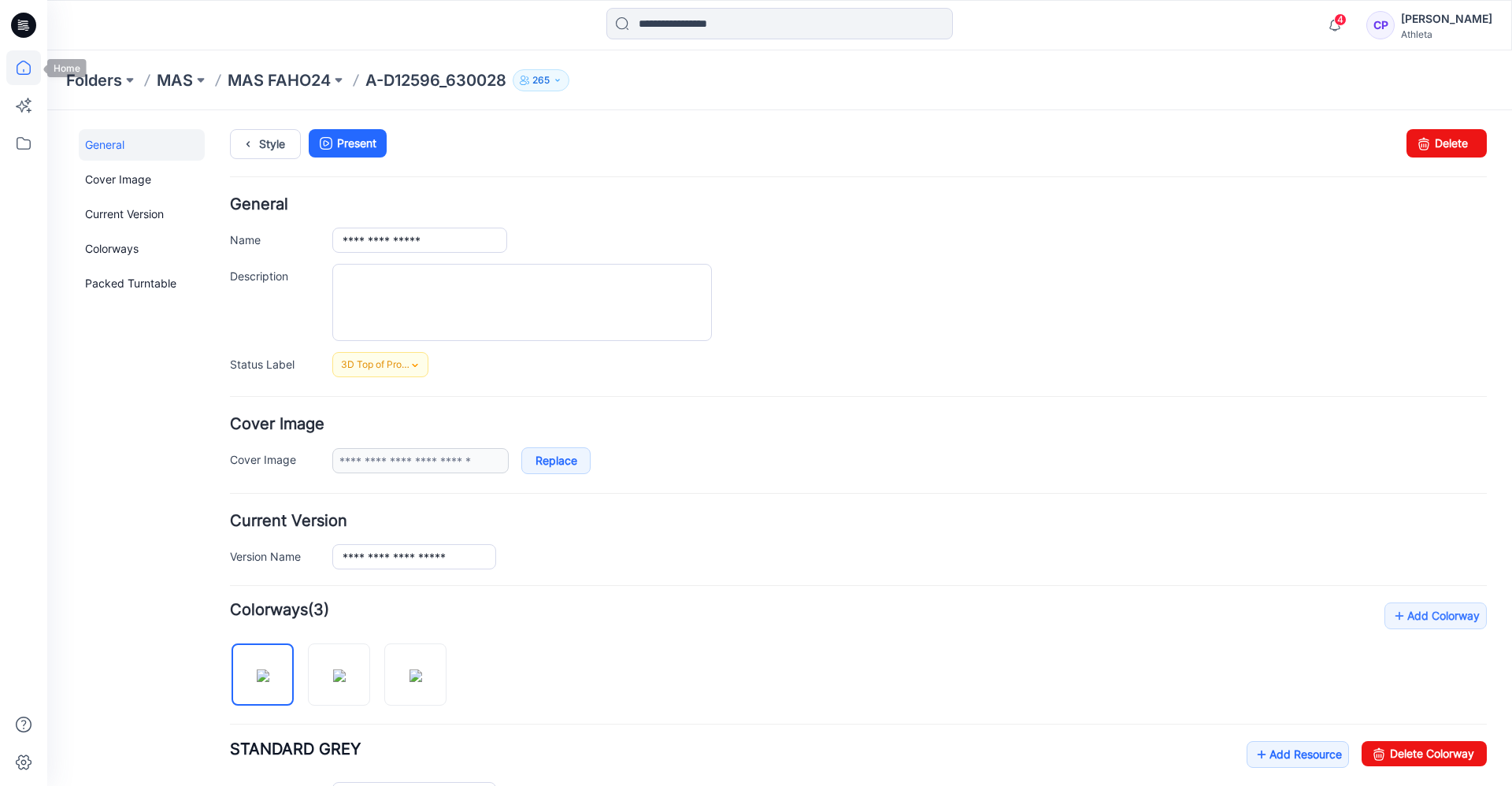
click at [29, 63] on icon at bounding box center [24, 68] width 35 height 35
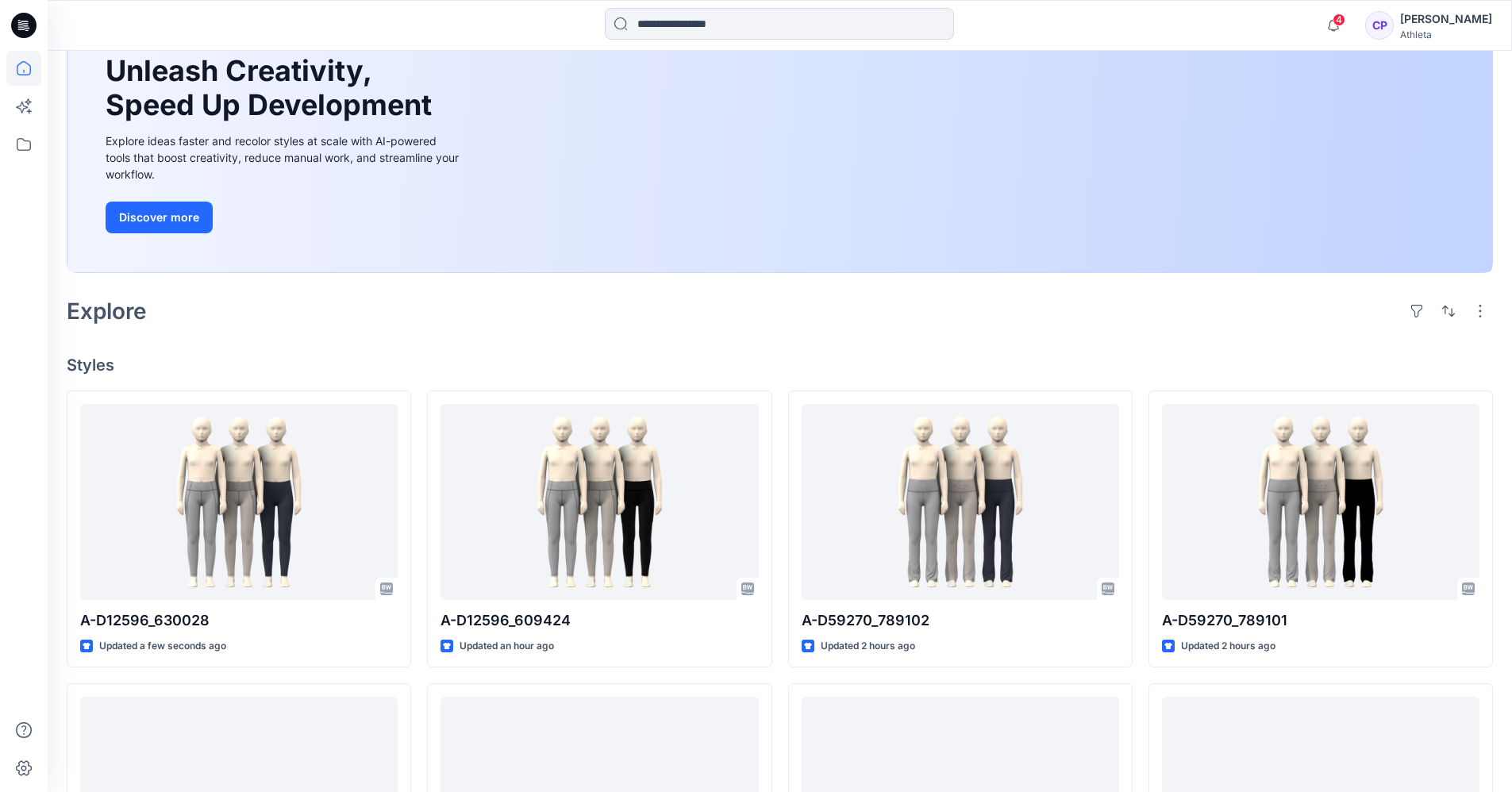
scroll to position [159, 0]
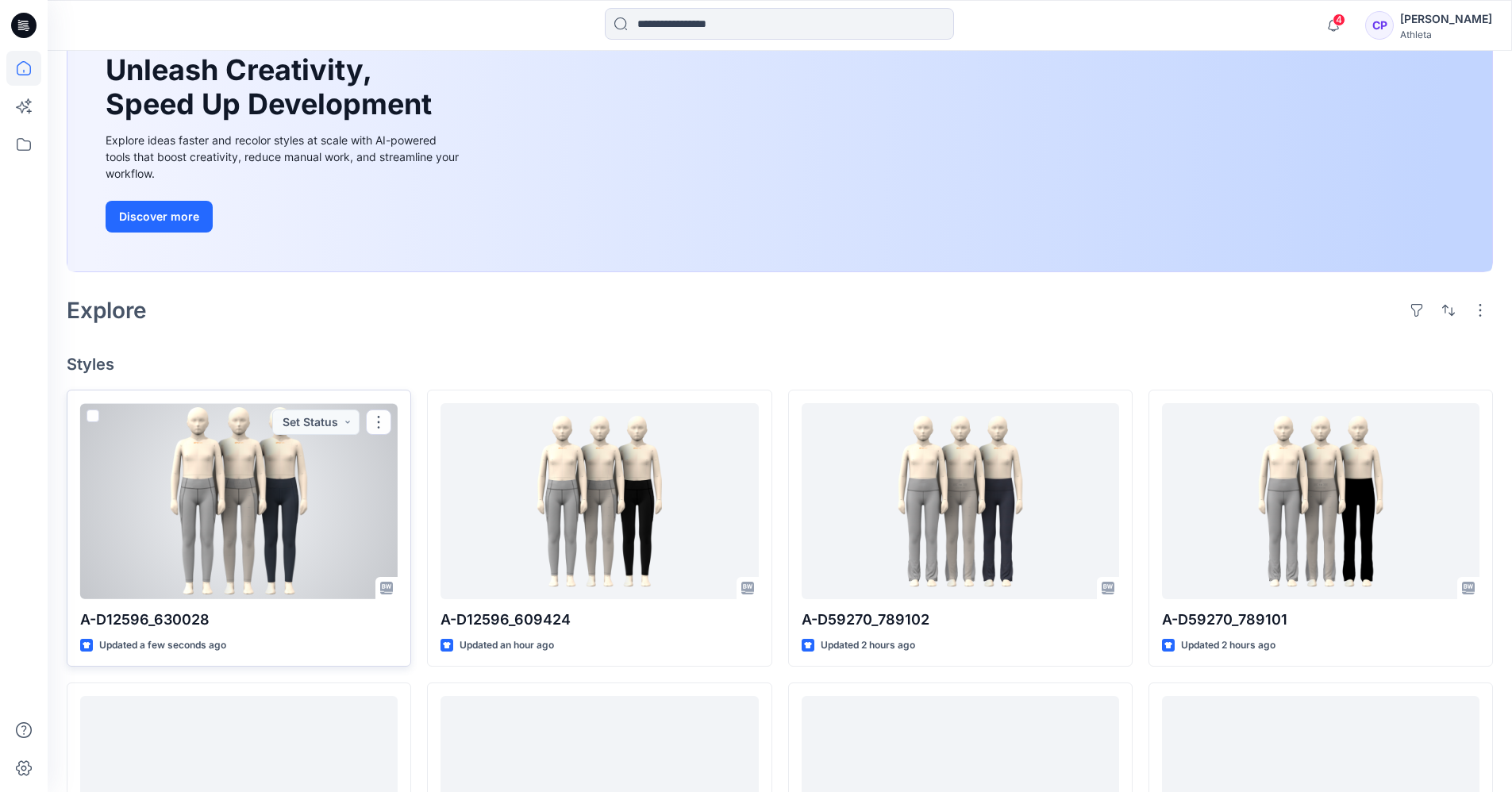
click at [303, 498] on div at bounding box center [239, 500] width 318 height 196
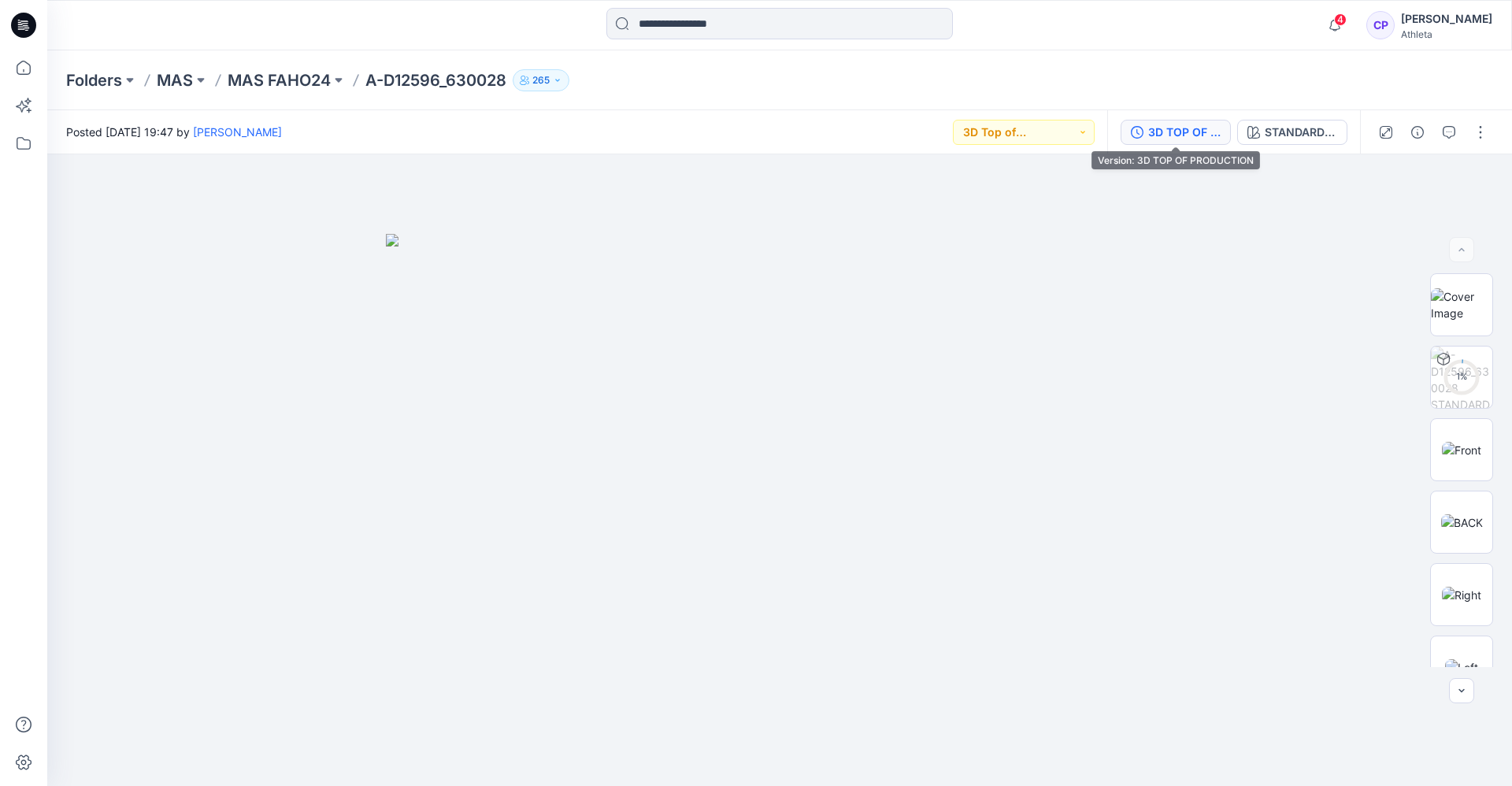
click at [1171, 135] on div "3D TOP OF PRODUCTION" at bounding box center [1184, 132] width 73 height 18
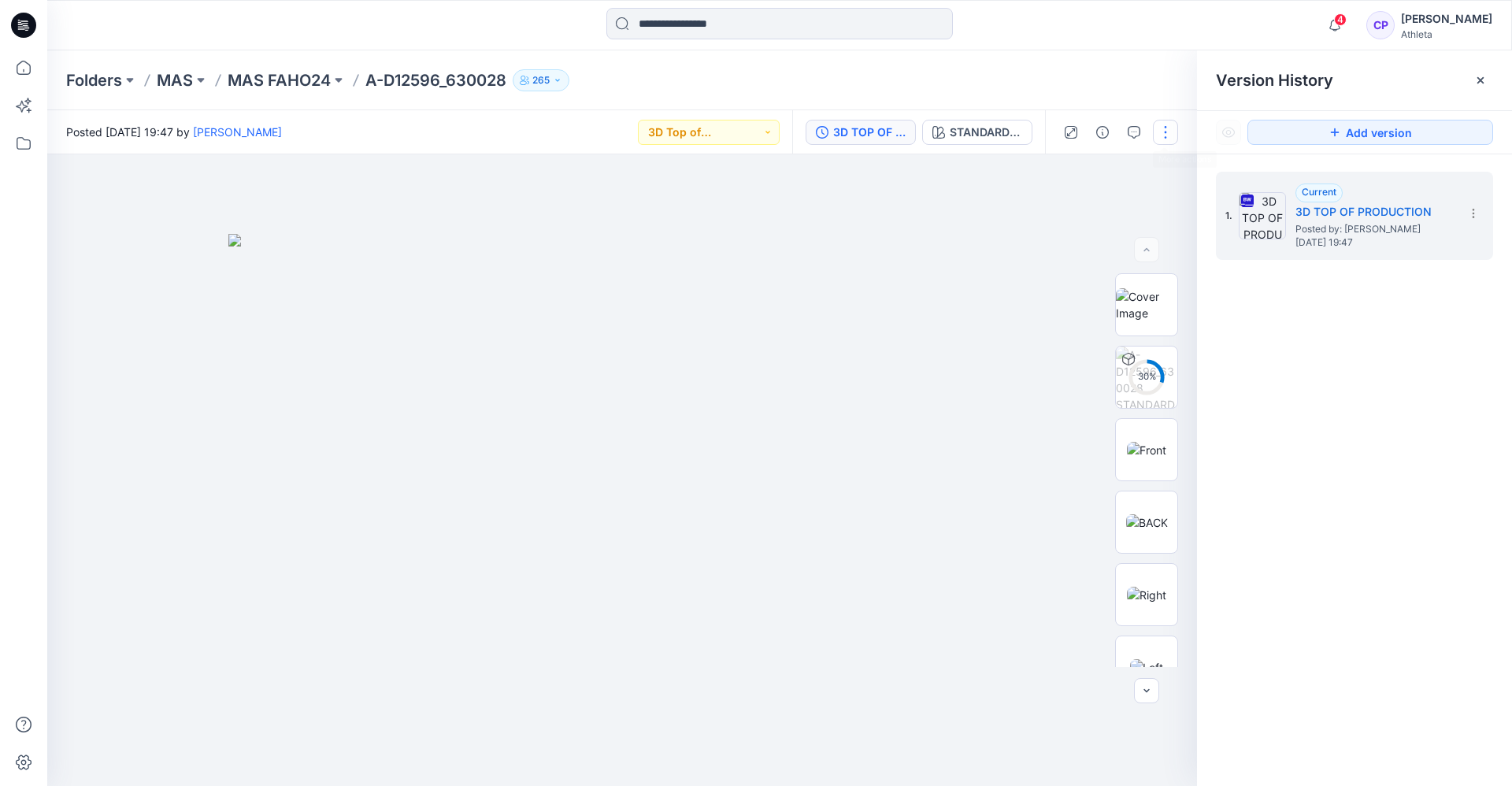
click at [1163, 135] on button "button" at bounding box center [1165, 132] width 25 height 25
click at [1070, 206] on p "Edit" at bounding box center [1064, 213] width 19 height 17
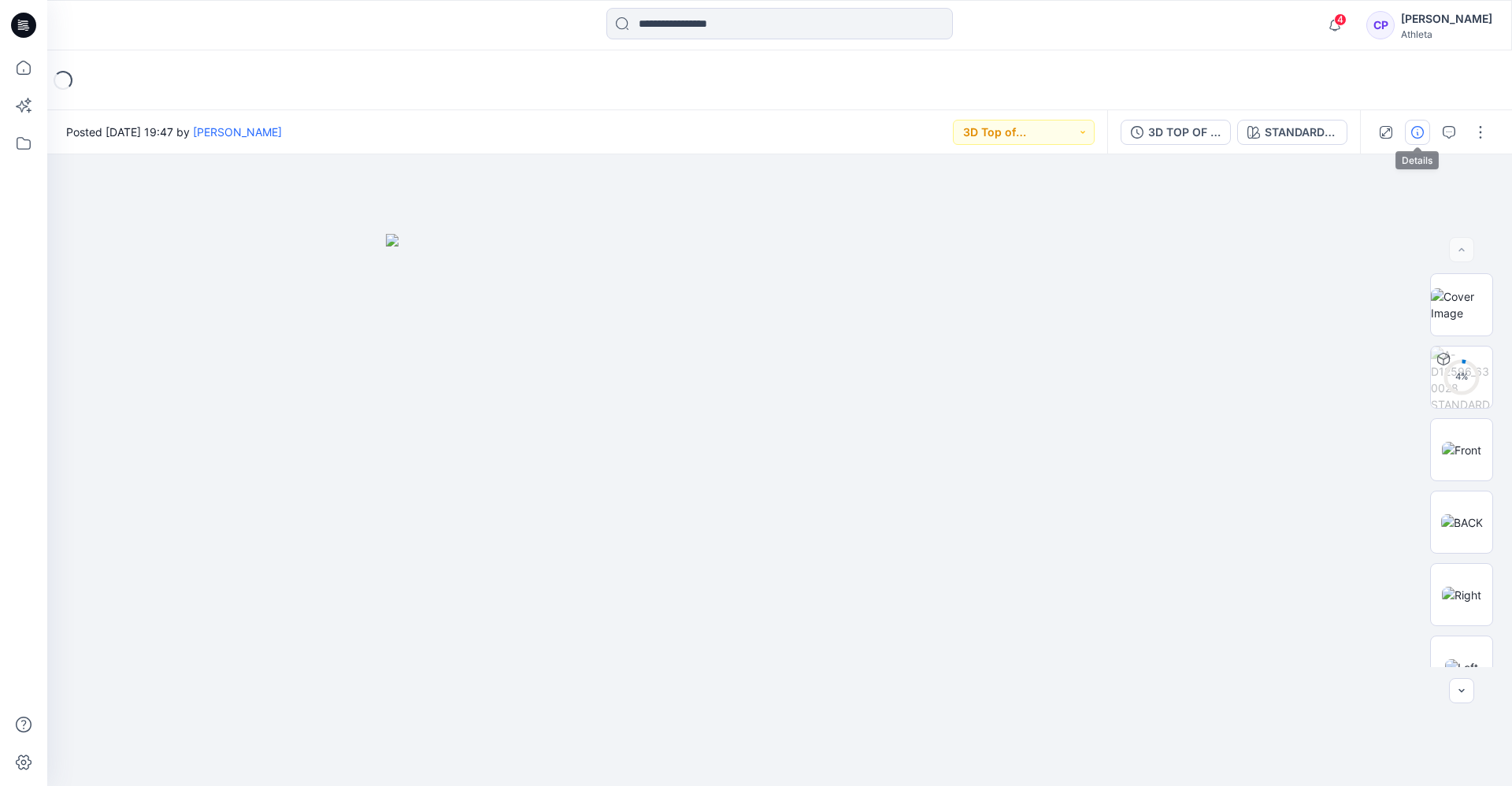
click at [1418, 135] on icon "button" at bounding box center [1417, 133] width 13 height 13
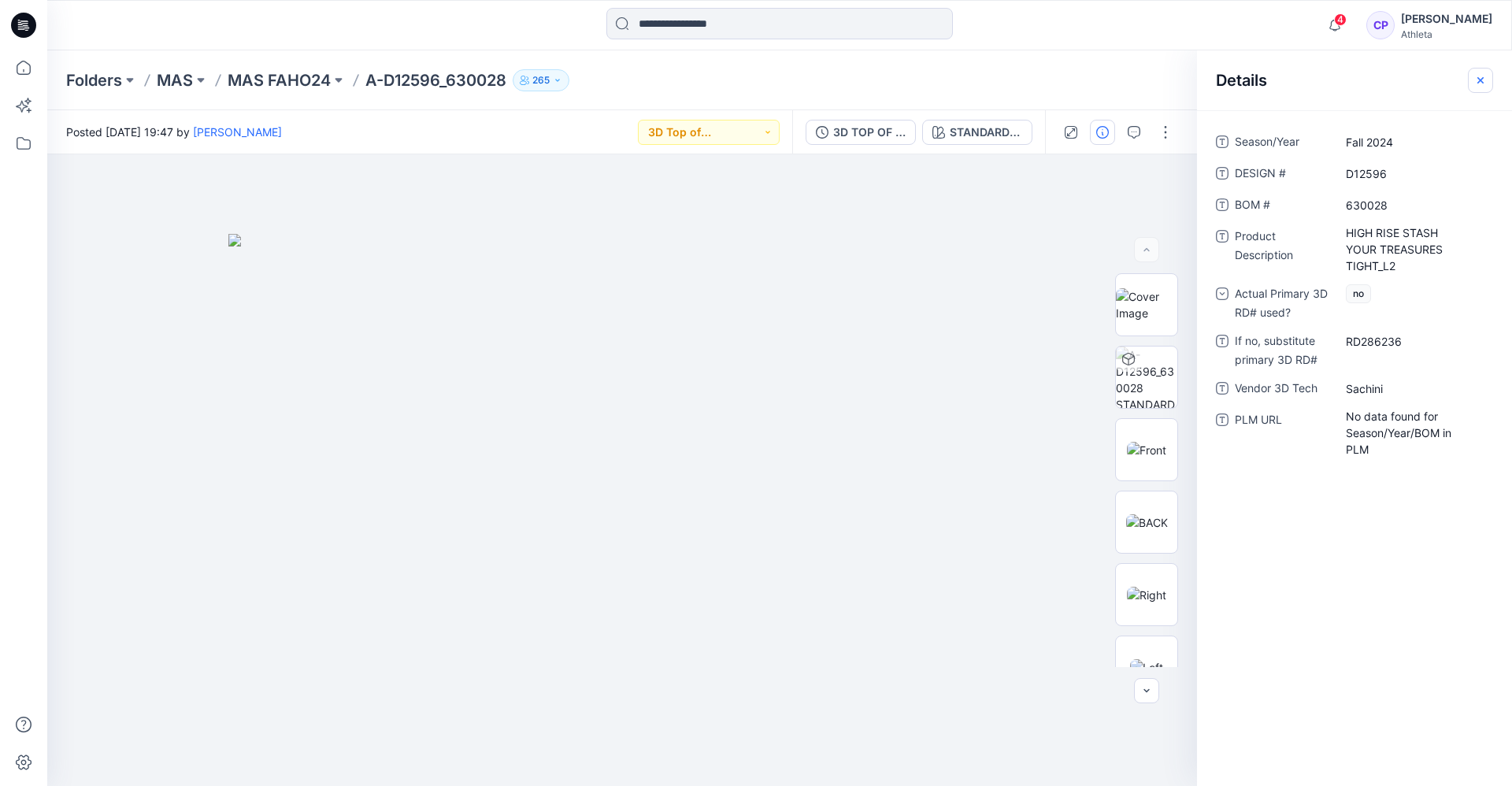
click at [1473, 82] on button "button" at bounding box center [1480, 79] width 25 height 25
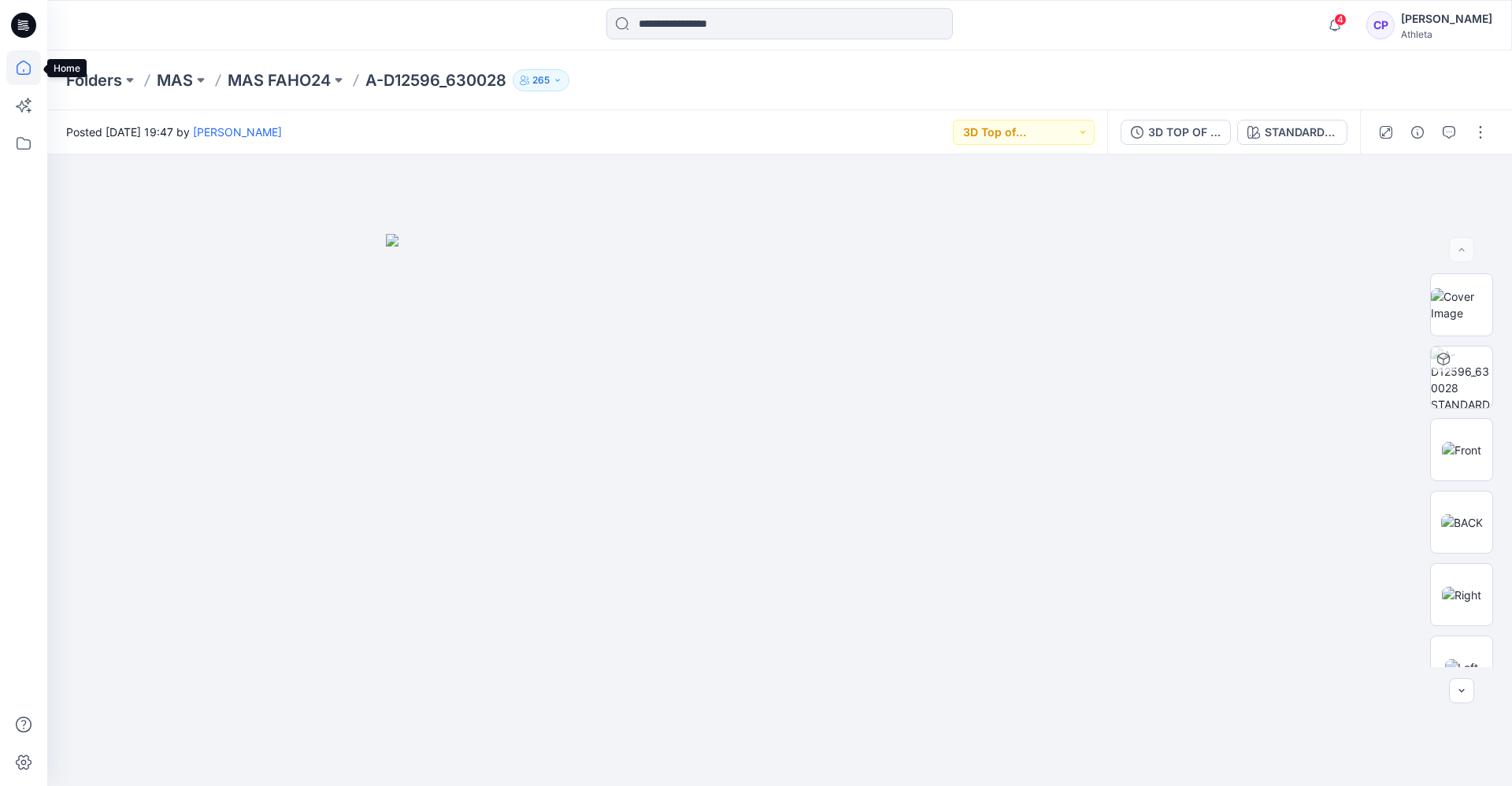
click at [19, 77] on icon at bounding box center [24, 68] width 35 height 35
